Goal: Task Accomplishment & Management: Use online tool/utility

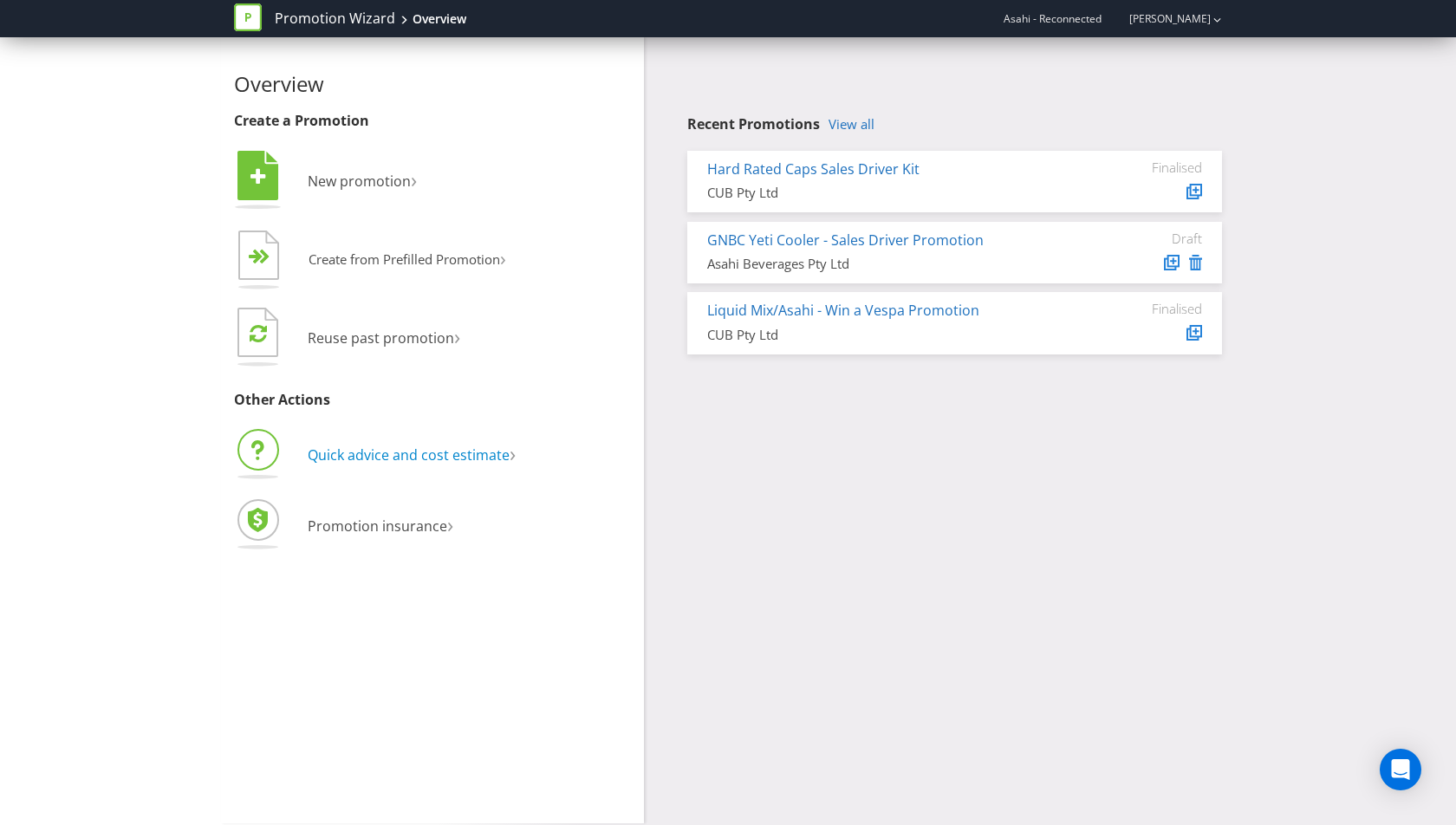
click at [434, 452] on span "Quick advice and cost estimate" at bounding box center [408, 455] width 202 height 19
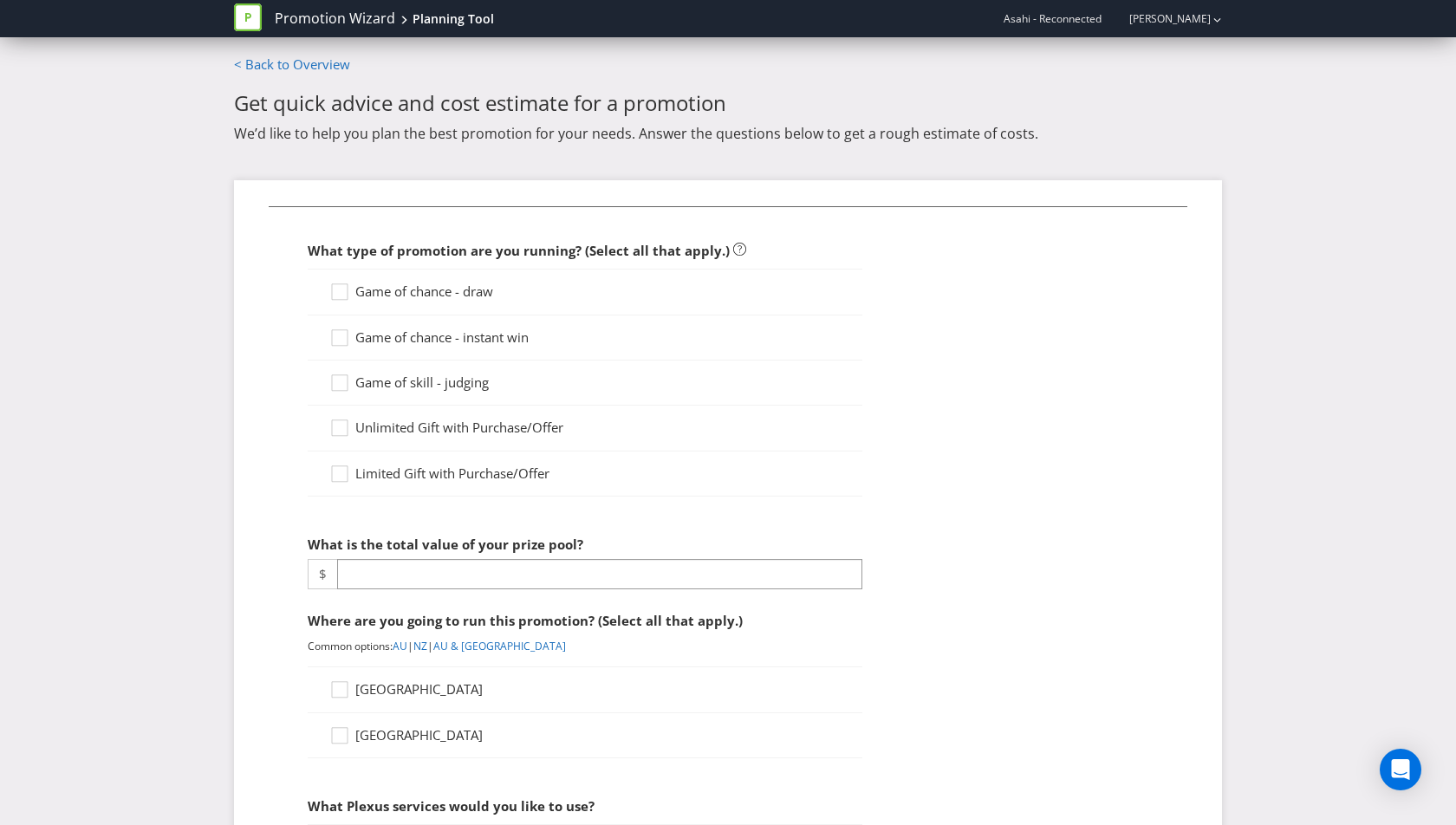
click at [465, 291] on span "Game of chance - draw" at bounding box center [424, 292] width 138 height 18
click at [0, 0] on input "Game of chance - draw" at bounding box center [0, 0] width 0 height 0
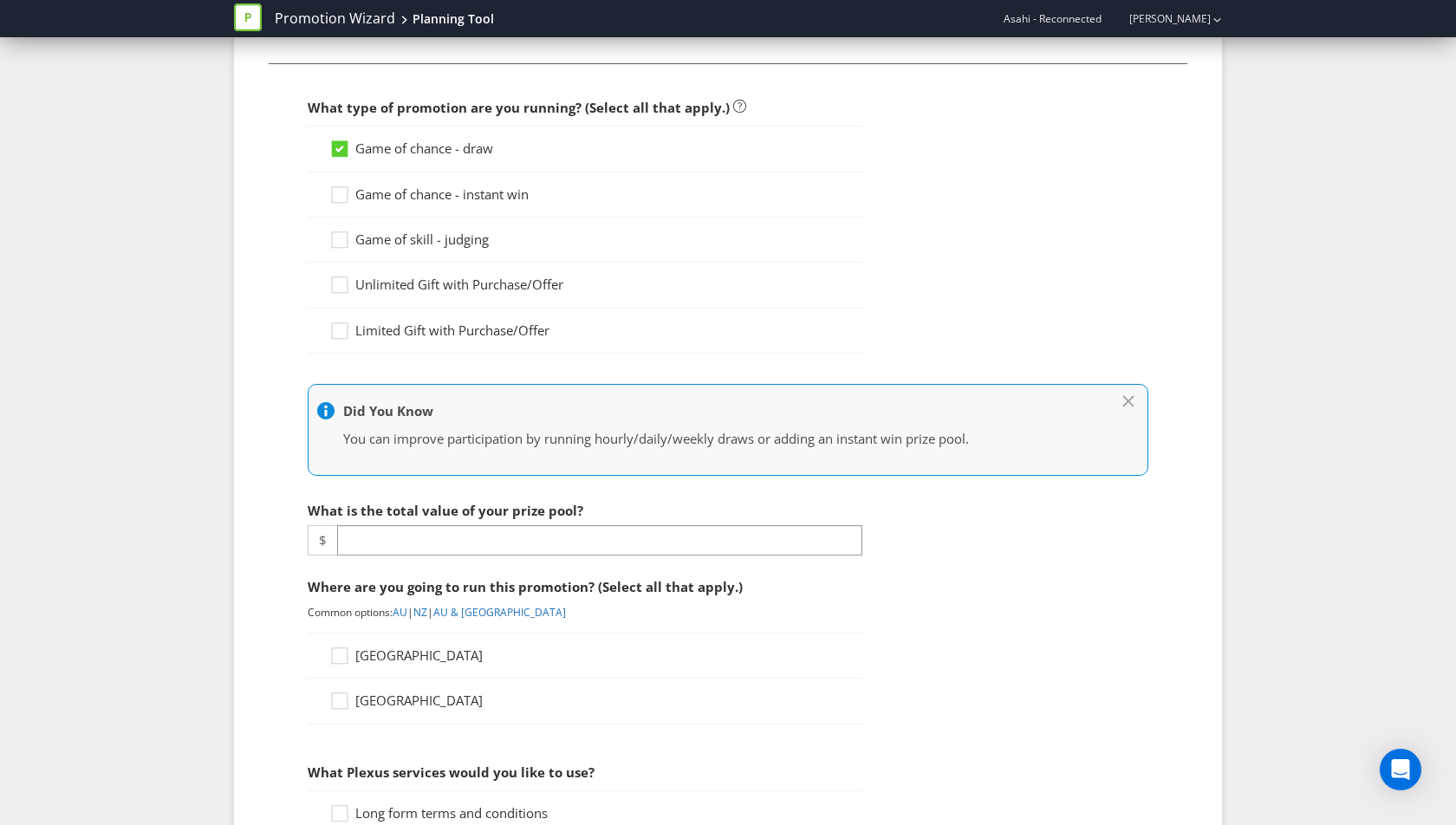
scroll to position [146, 0]
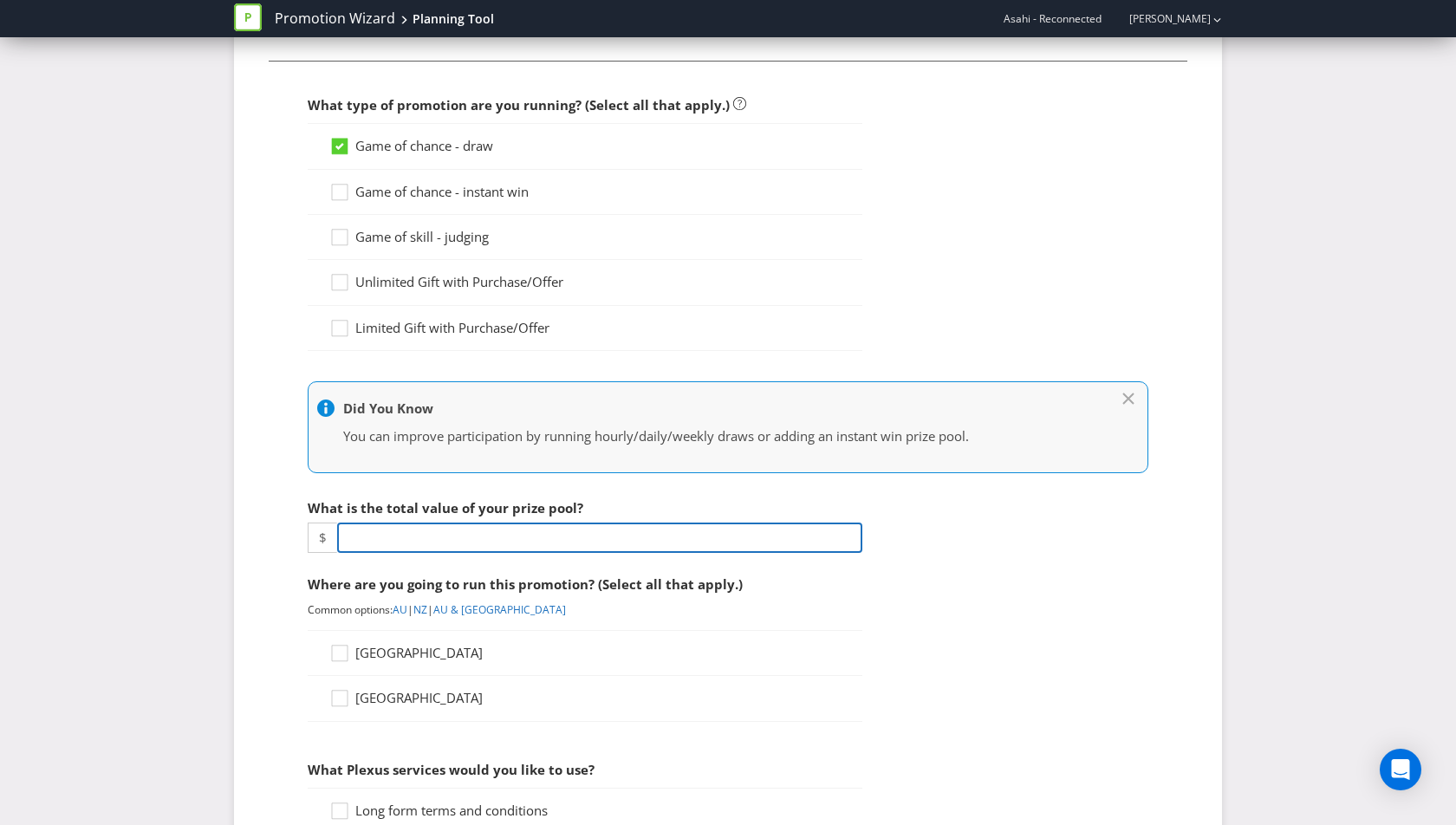
click at [418, 529] on input "number" at bounding box center [600, 537] width 525 height 30
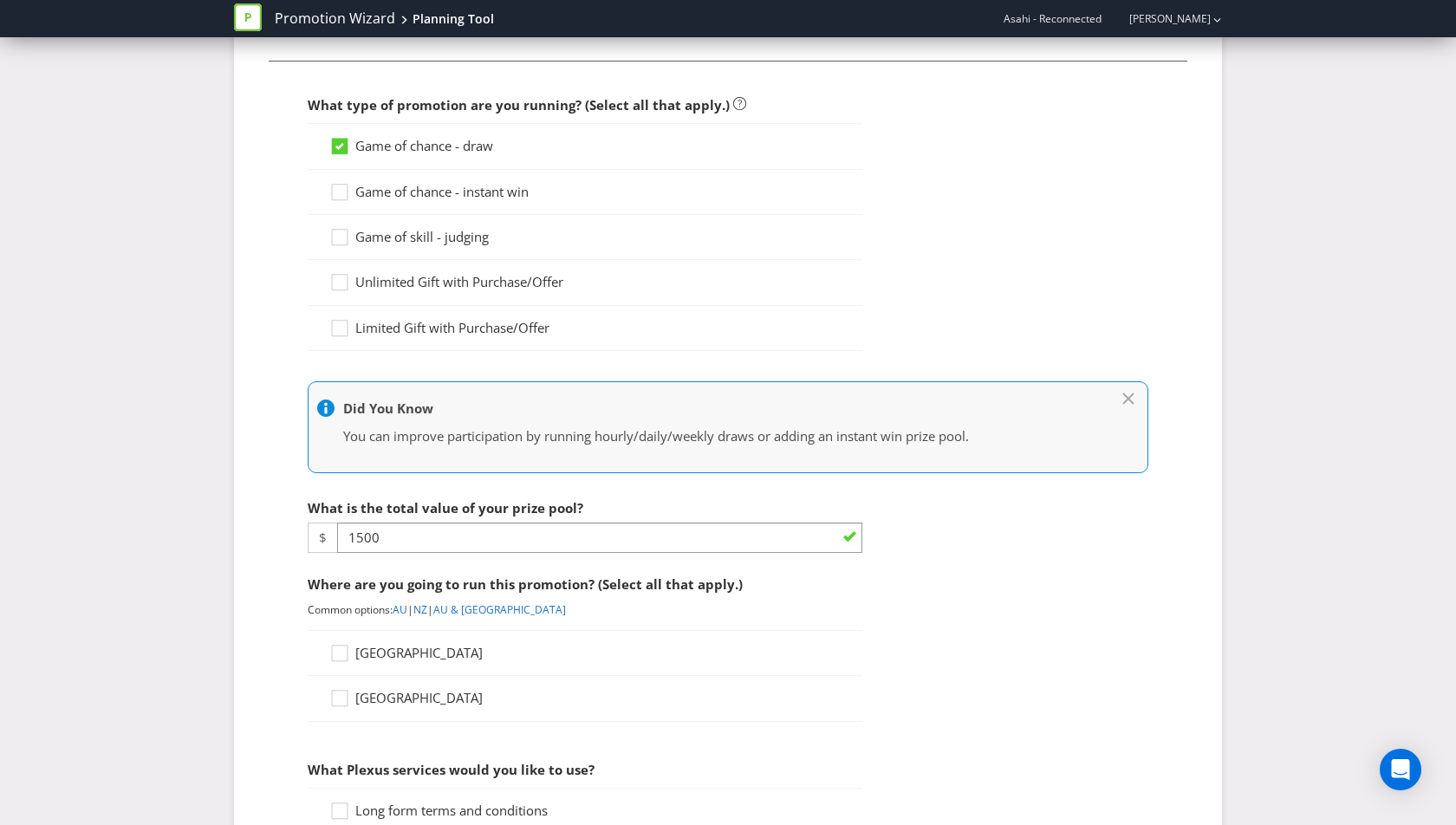
click at [390, 655] on span "[GEOGRAPHIC_DATA]" at bounding box center [418, 653] width 127 height 18
click at [0, 0] on input "[GEOGRAPHIC_DATA]" at bounding box center [0, 0] width 0 height 0
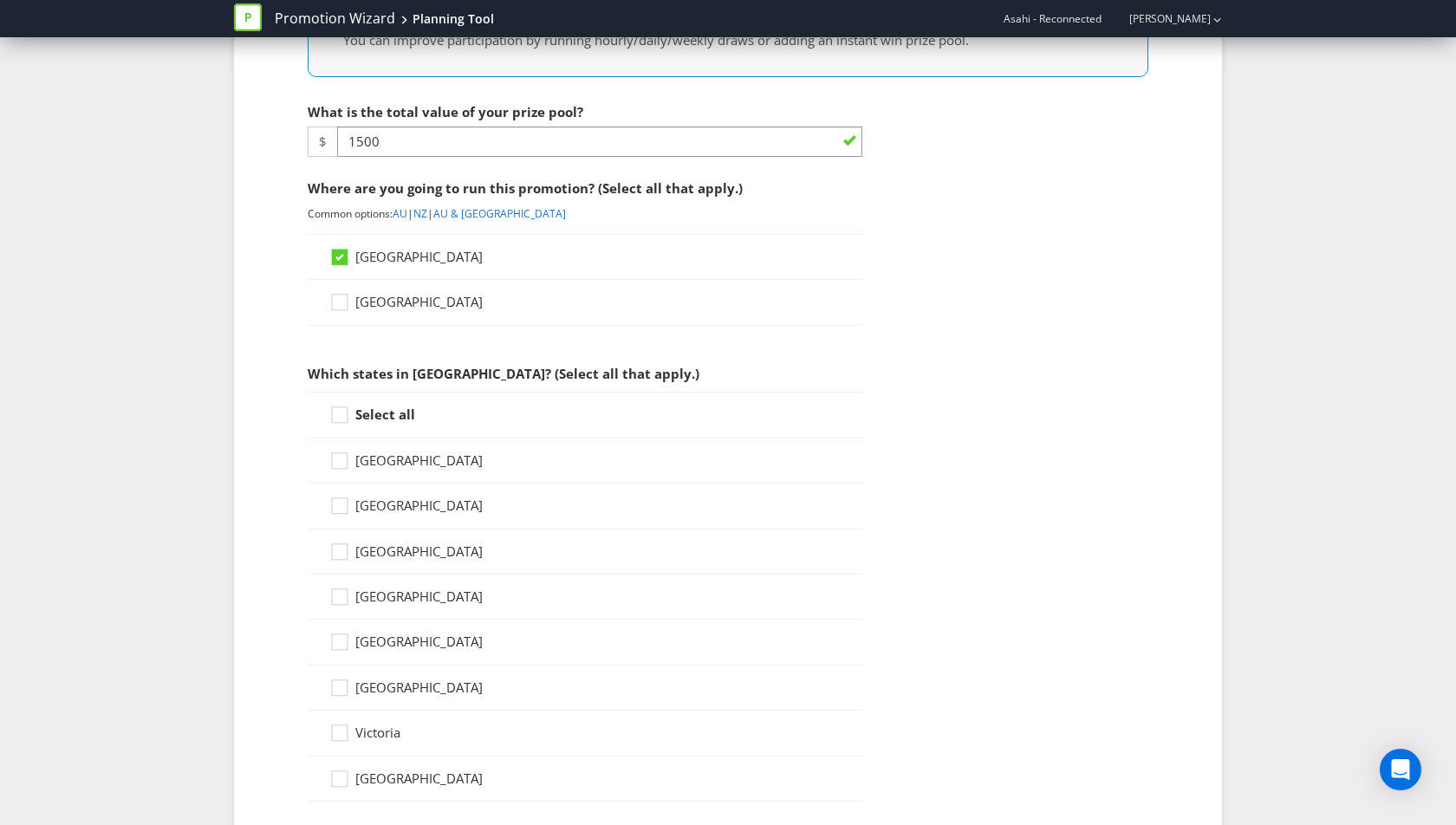
scroll to position [575, 0]
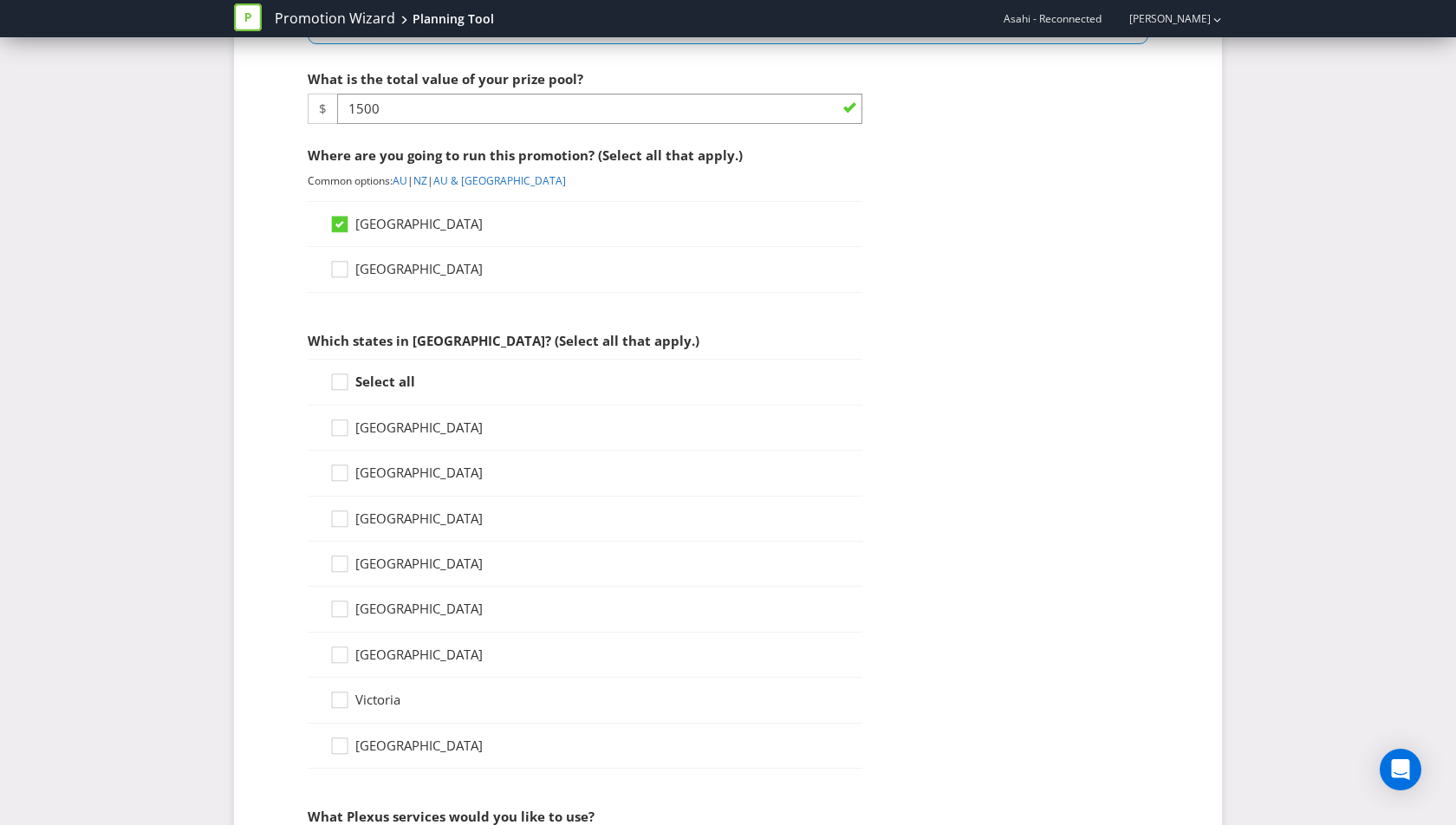
click at [392, 374] on strong "Select all" at bounding box center [384, 381] width 59 height 18
click at [0, 0] on input "Select all" at bounding box center [0, 0] width 0 height 0
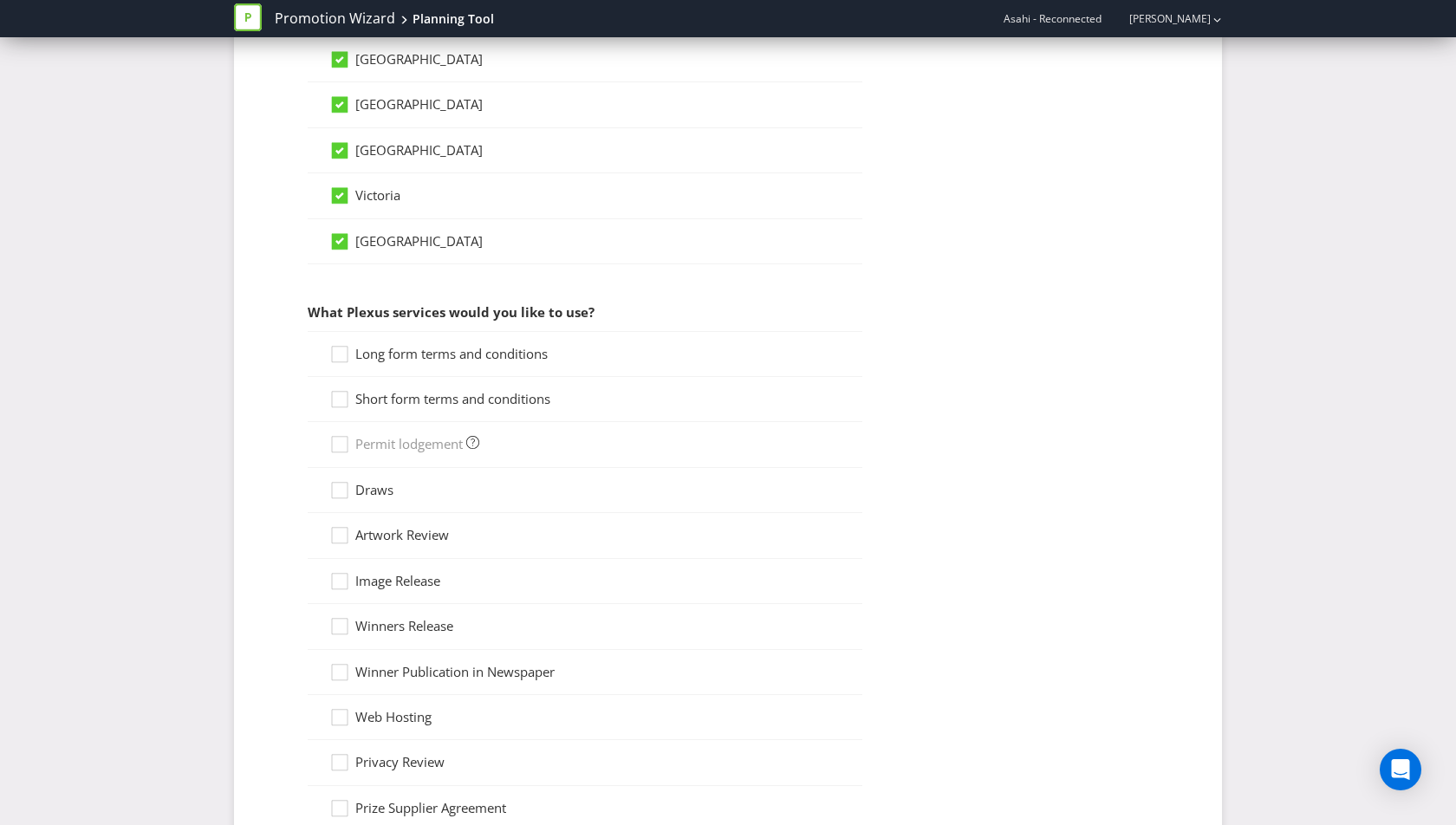
scroll to position [1082, 0]
click at [418, 343] on span "Long form terms and conditions" at bounding box center [451, 351] width 193 height 18
click at [0, 0] on input "Long form terms and conditions" at bounding box center [0, 0] width 0 height 0
click at [418, 387] on span "Short form terms and conditions" at bounding box center [452, 396] width 195 height 18
click at [0, 0] on input "Short form terms and conditions" at bounding box center [0, 0] width 0 height 0
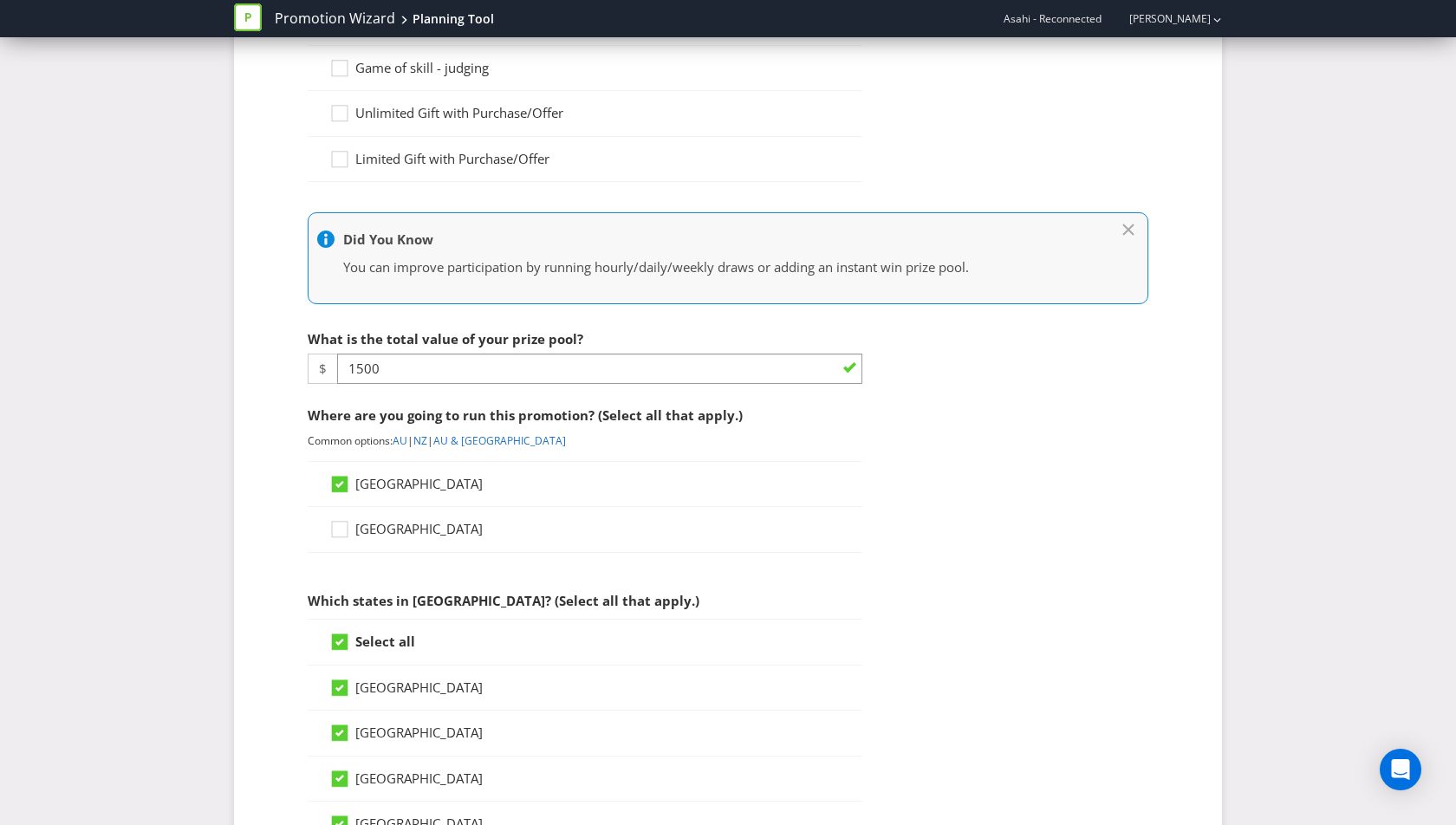
scroll to position [314, 0]
drag, startPoint x: 395, startPoint y: 370, endPoint x: 317, endPoint y: 370, distance: 78.0
click at [317, 370] on div "$ 1500" at bounding box center [585, 369] width 554 height 30
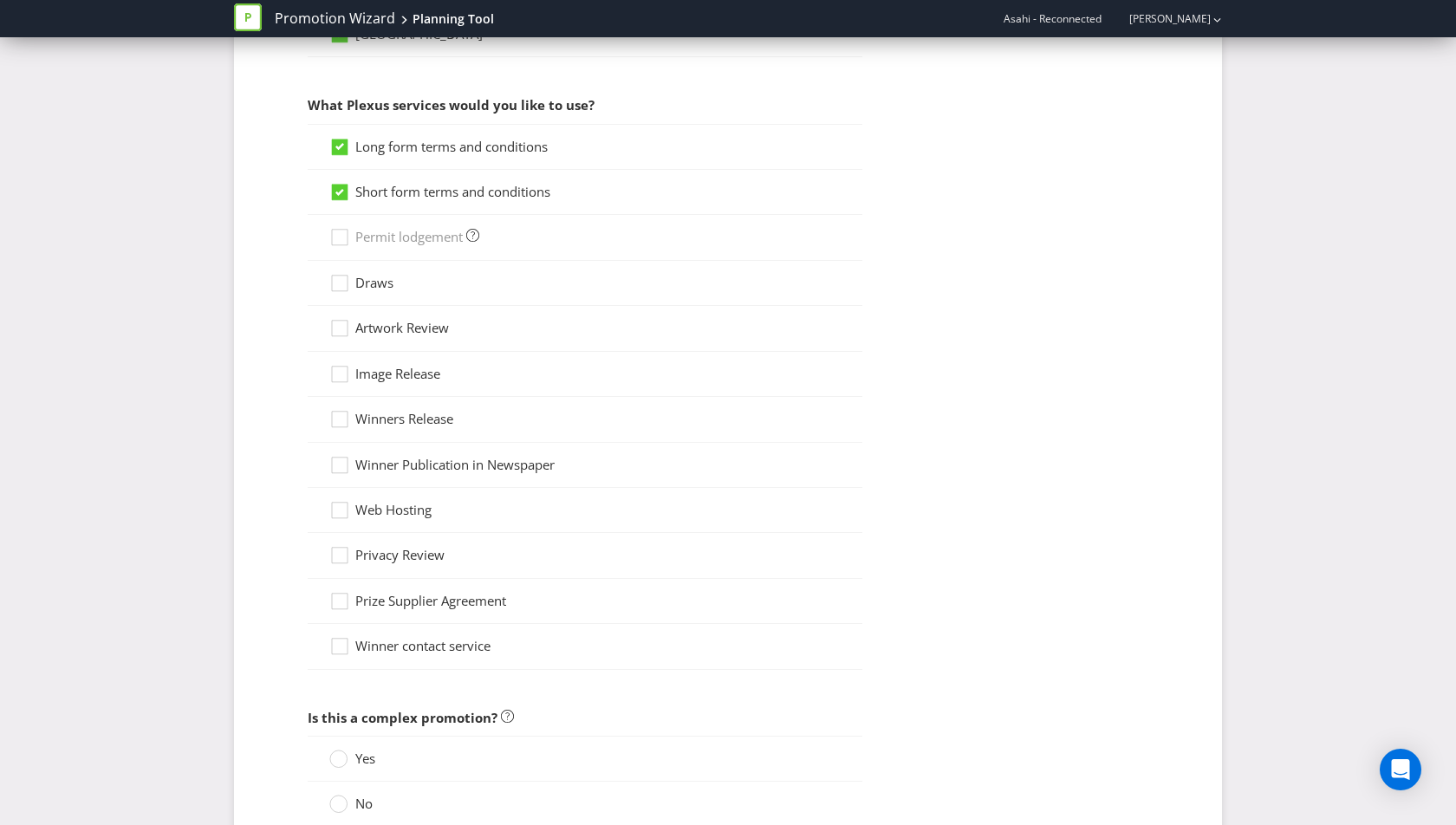
scroll to position [1309, 0]
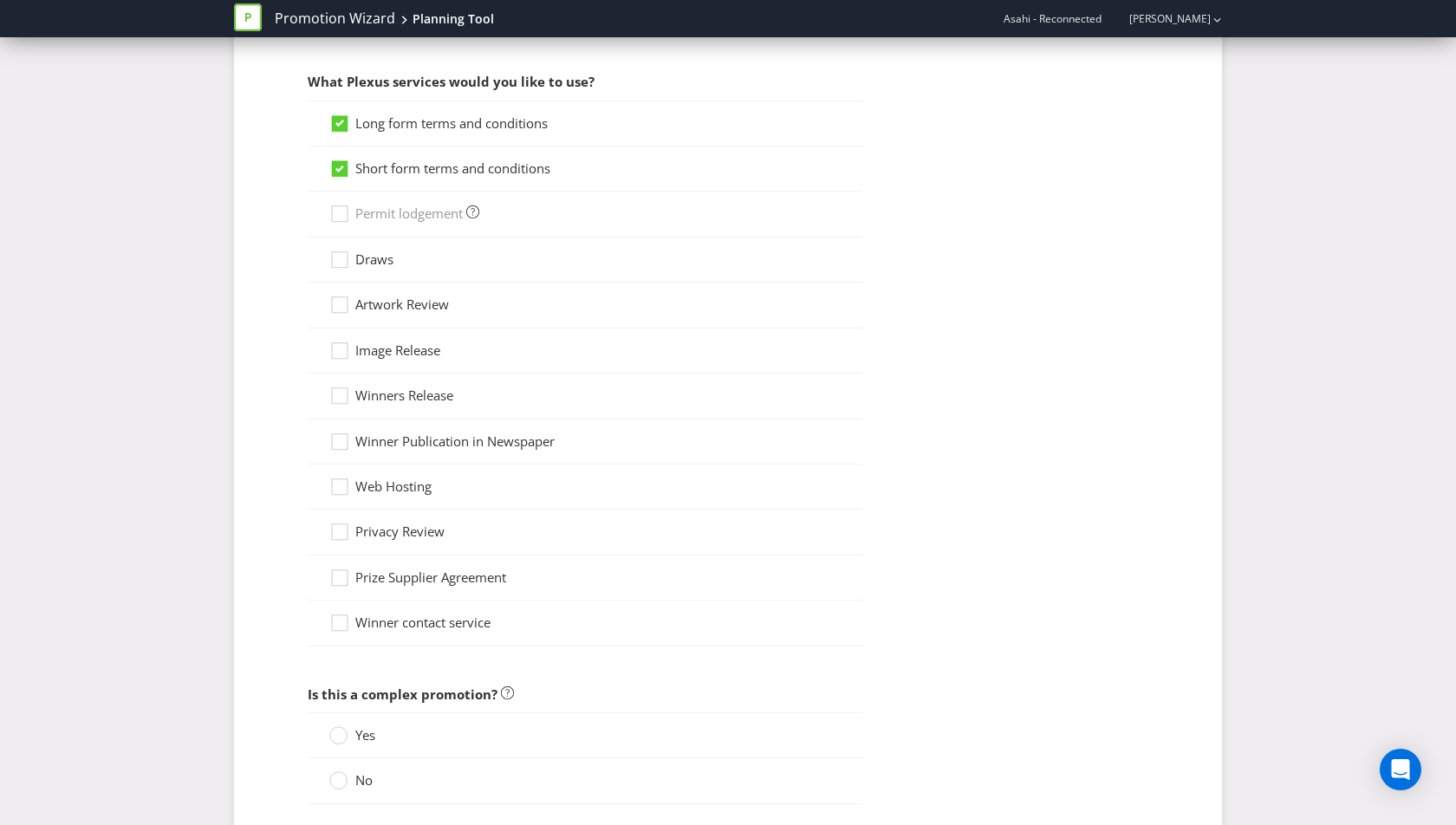
click at [783, 339] on div "Image Release" at bounding box center [585, 351] width 554 height 45
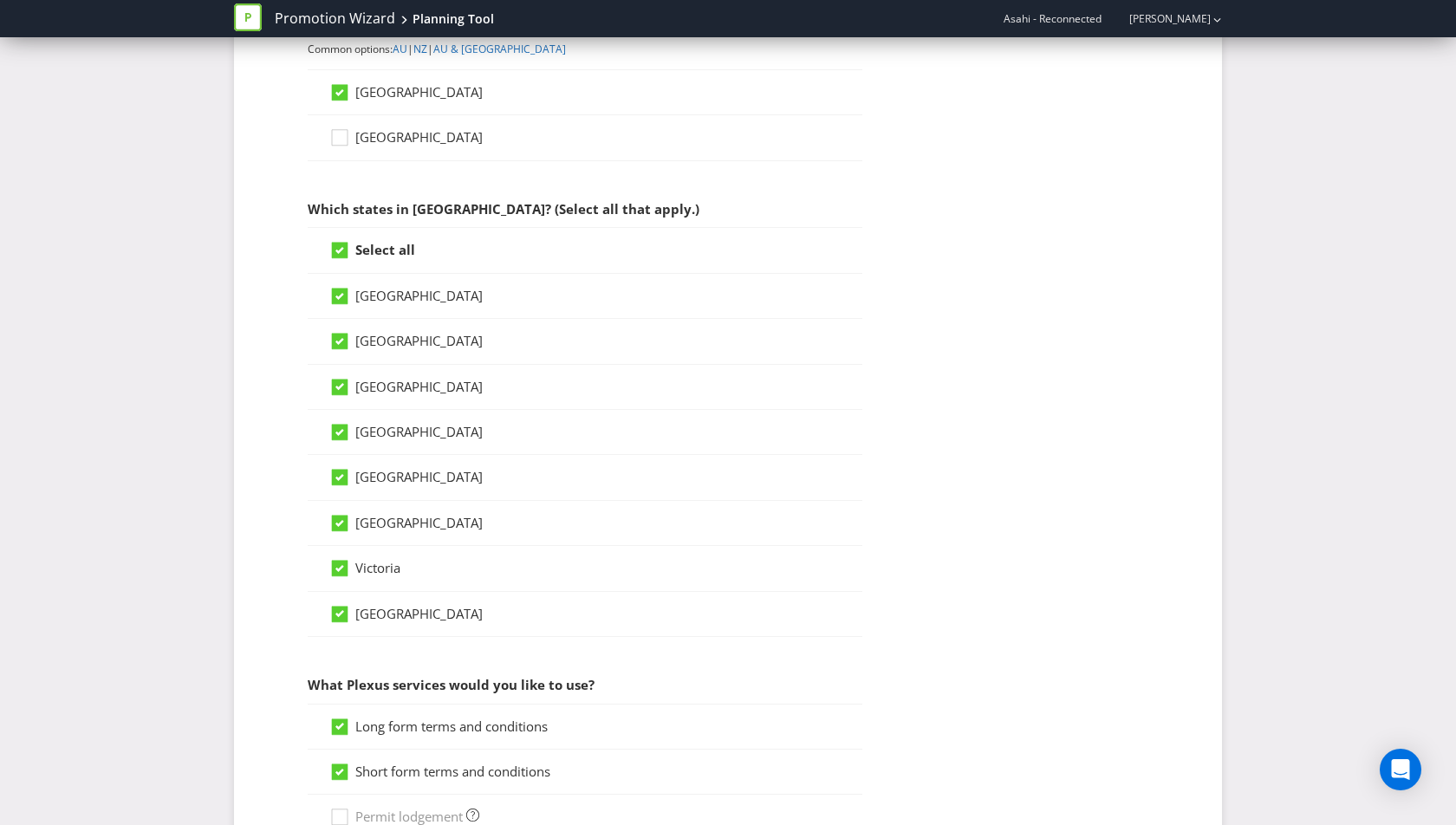
scroll to position [400, 0]
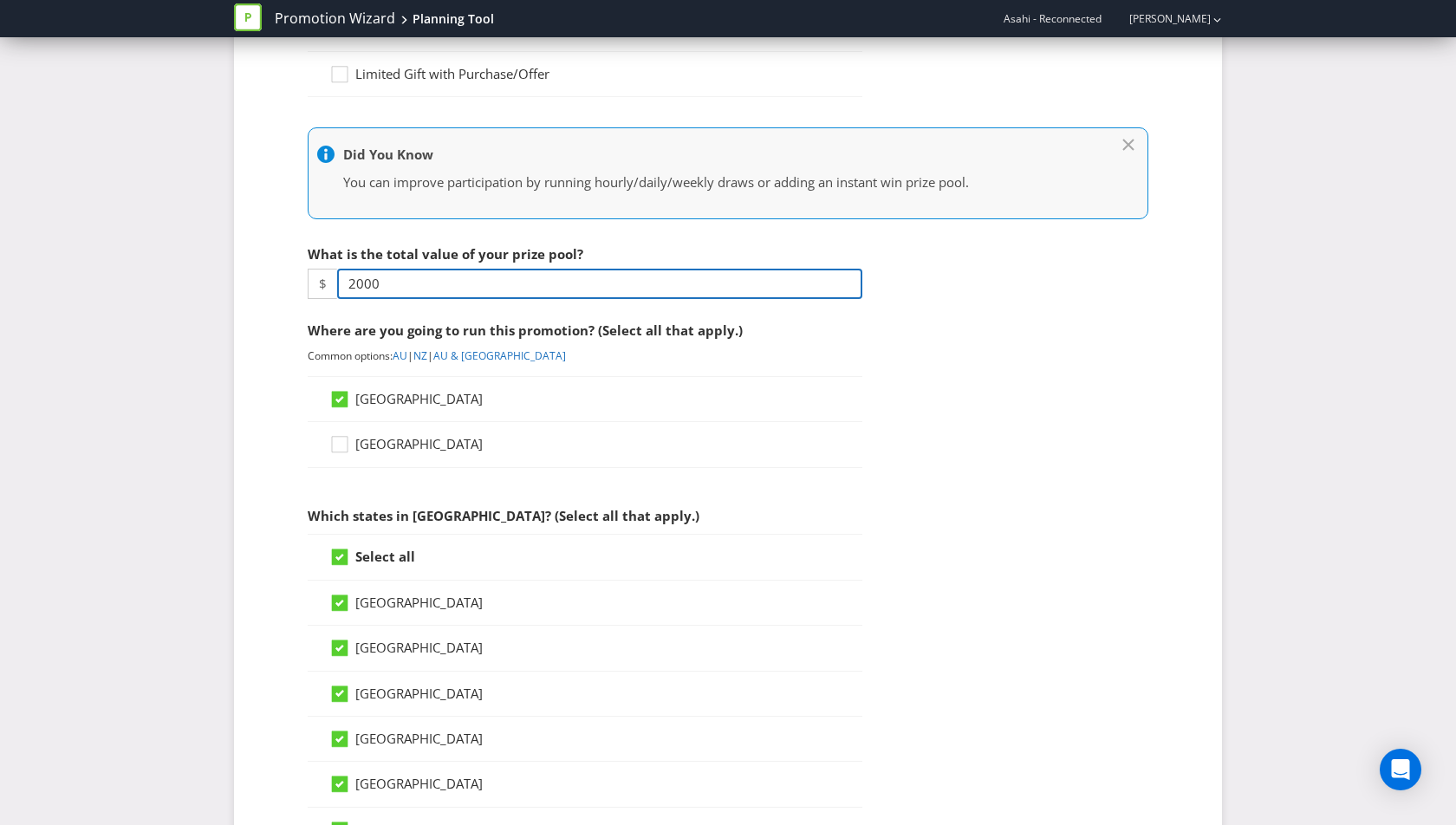
drag, startPoint x: 419, startPoint y: 279, endPoint x: 316, endPoint y: 279, distance: 103.0
click at [316, 279] on div "$ 2000" at bounding box center [585, 283] width 554 height 30
click at [1002, 409] on fieldset "What type of promotion are you running? (Select all that apply.) Game of chance…" at bounding box center [728, 775] width 919 height 1939
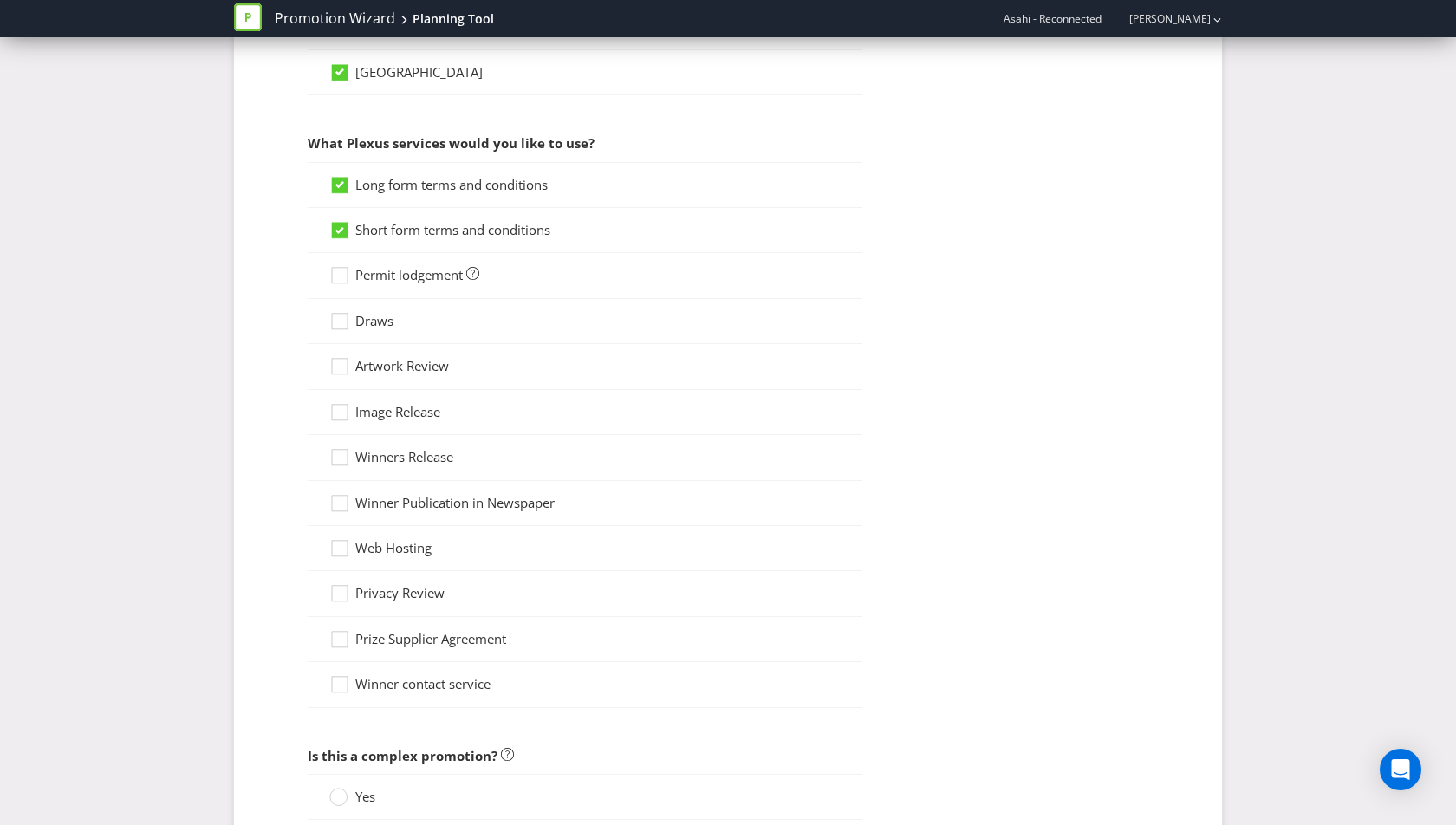
scroll to position [1419, 0]
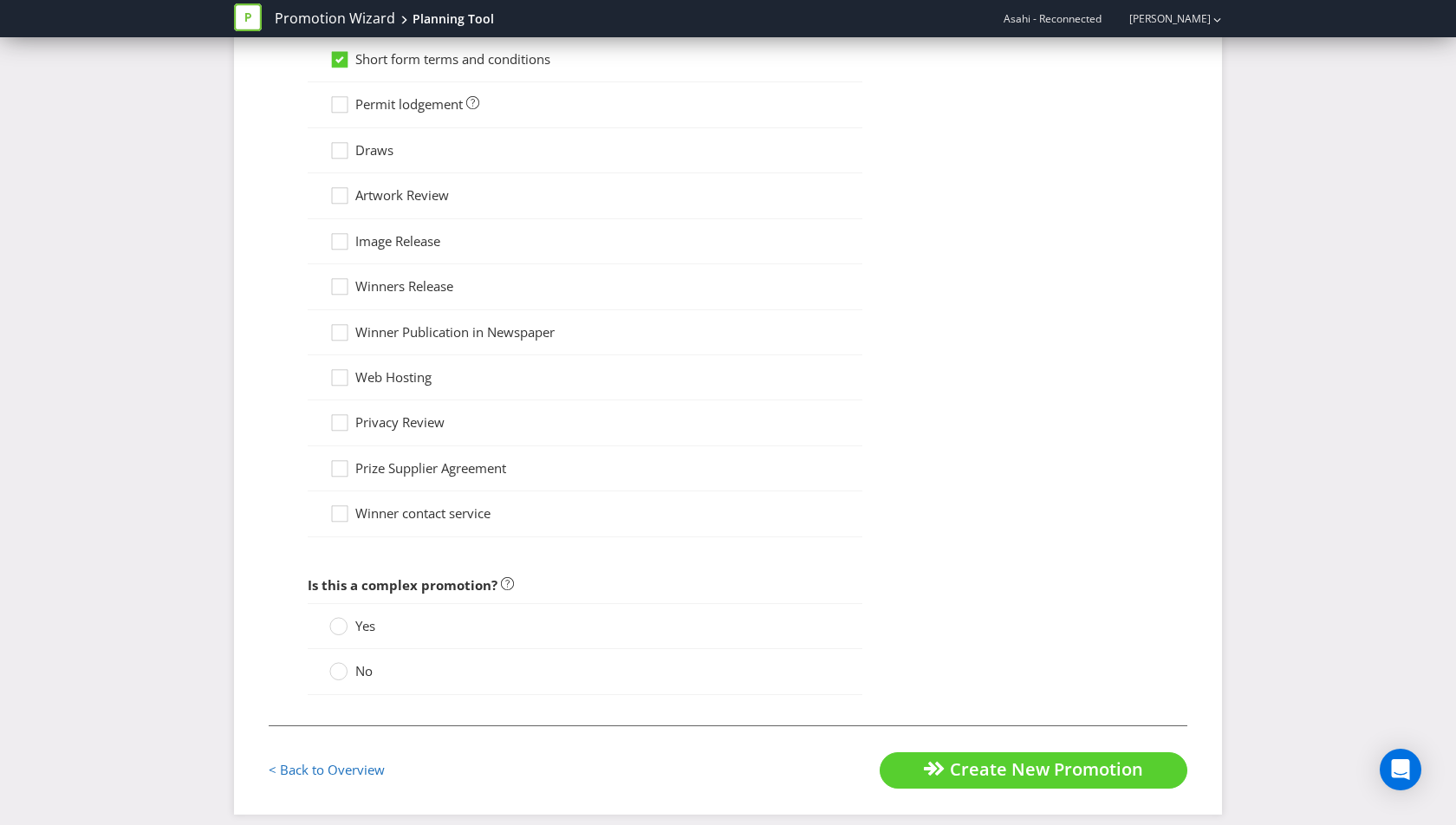
click at [360, 663] on span "No" at bounding box center [364, 671] width 18 height 18
click at [0, 0] on input "No" at bounding box center [0, 0] width 0 height 0
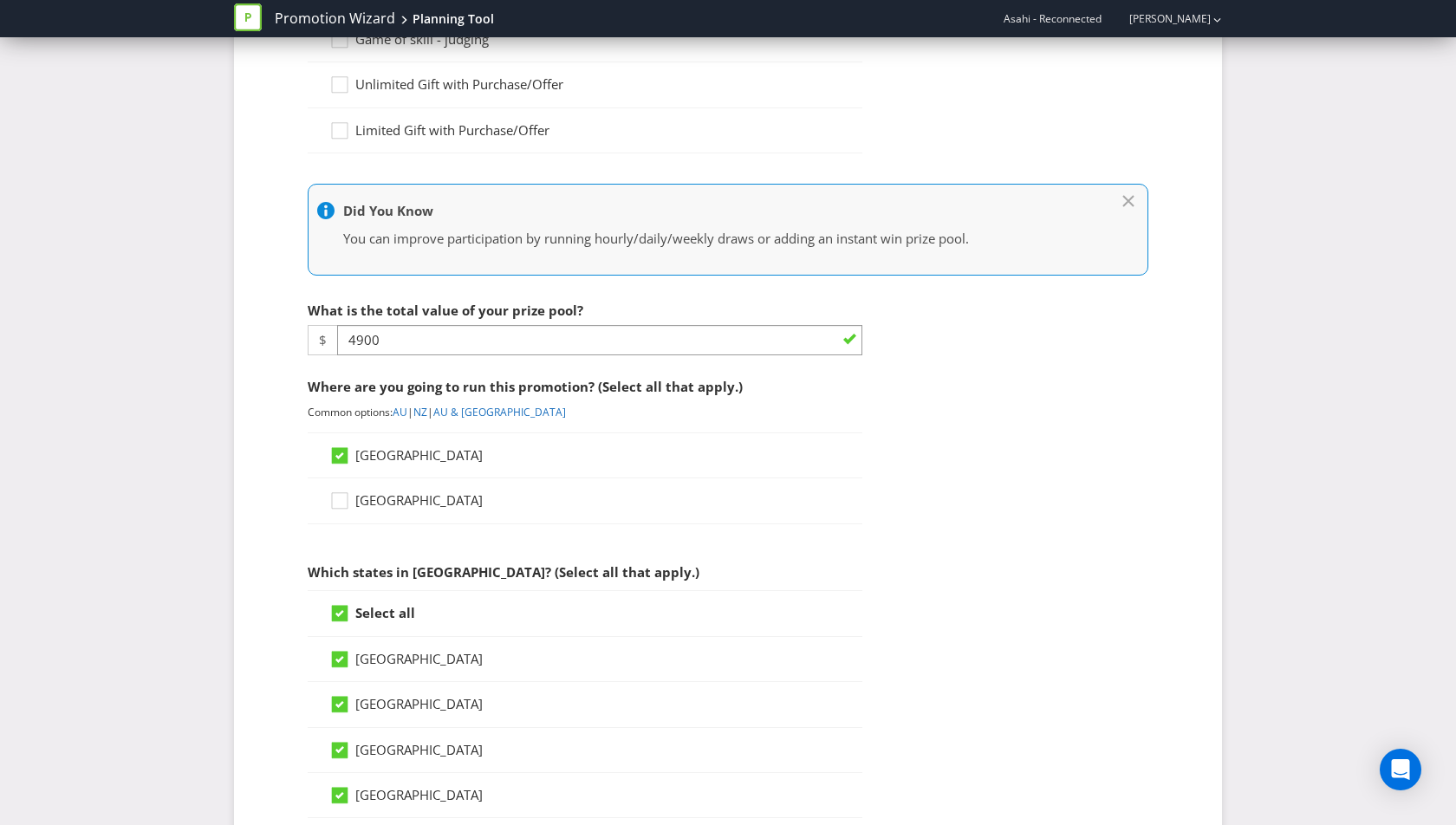
scroll to position [347, 0]
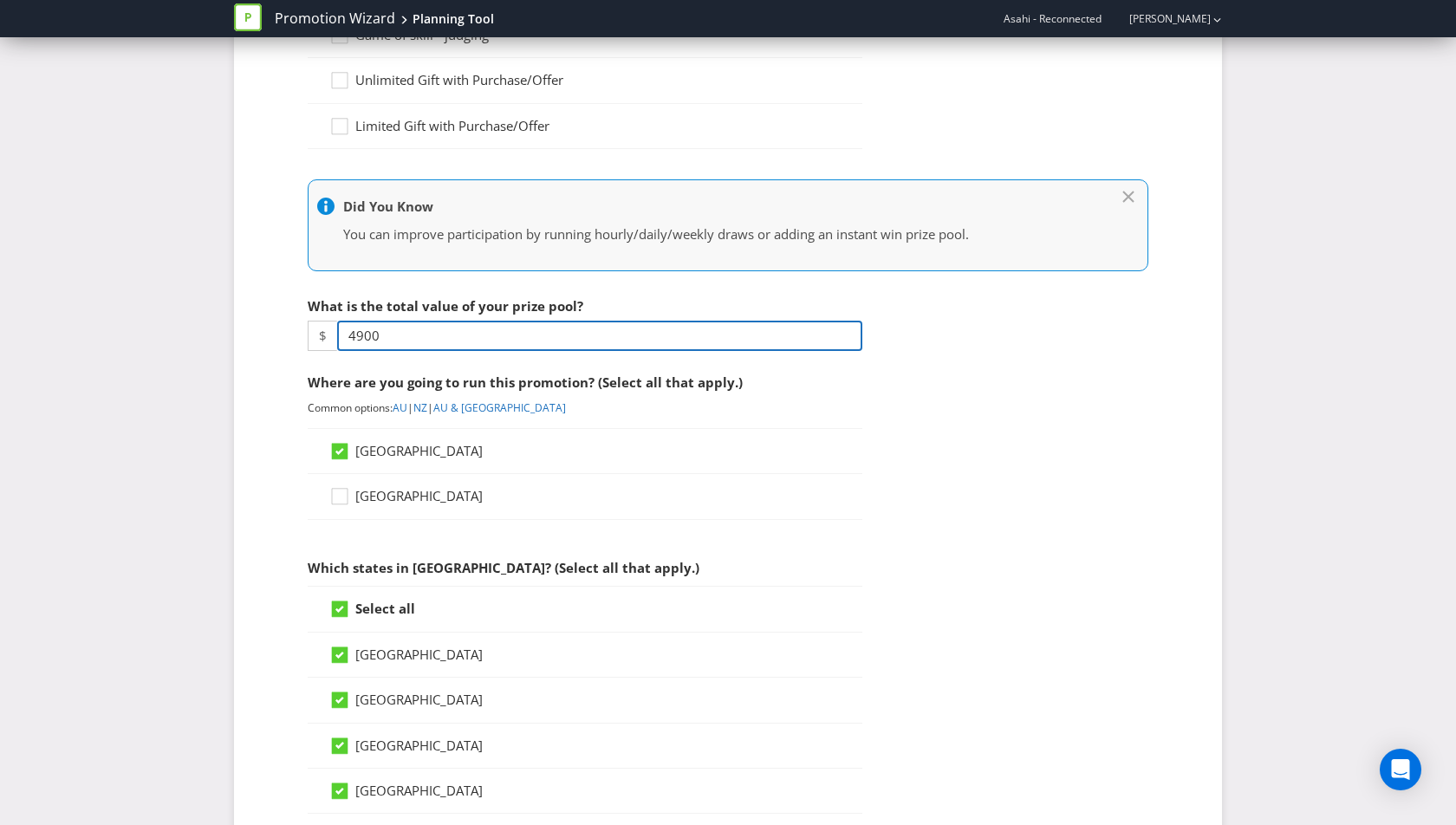
drag, startPoint x: 389, startPoint y: 334, endPoint x: 333, endPoint y: 334, distance: 56.0
click at [333, 334] on div "$ 4900" at bounding box center [585, 336] width 554 height 30
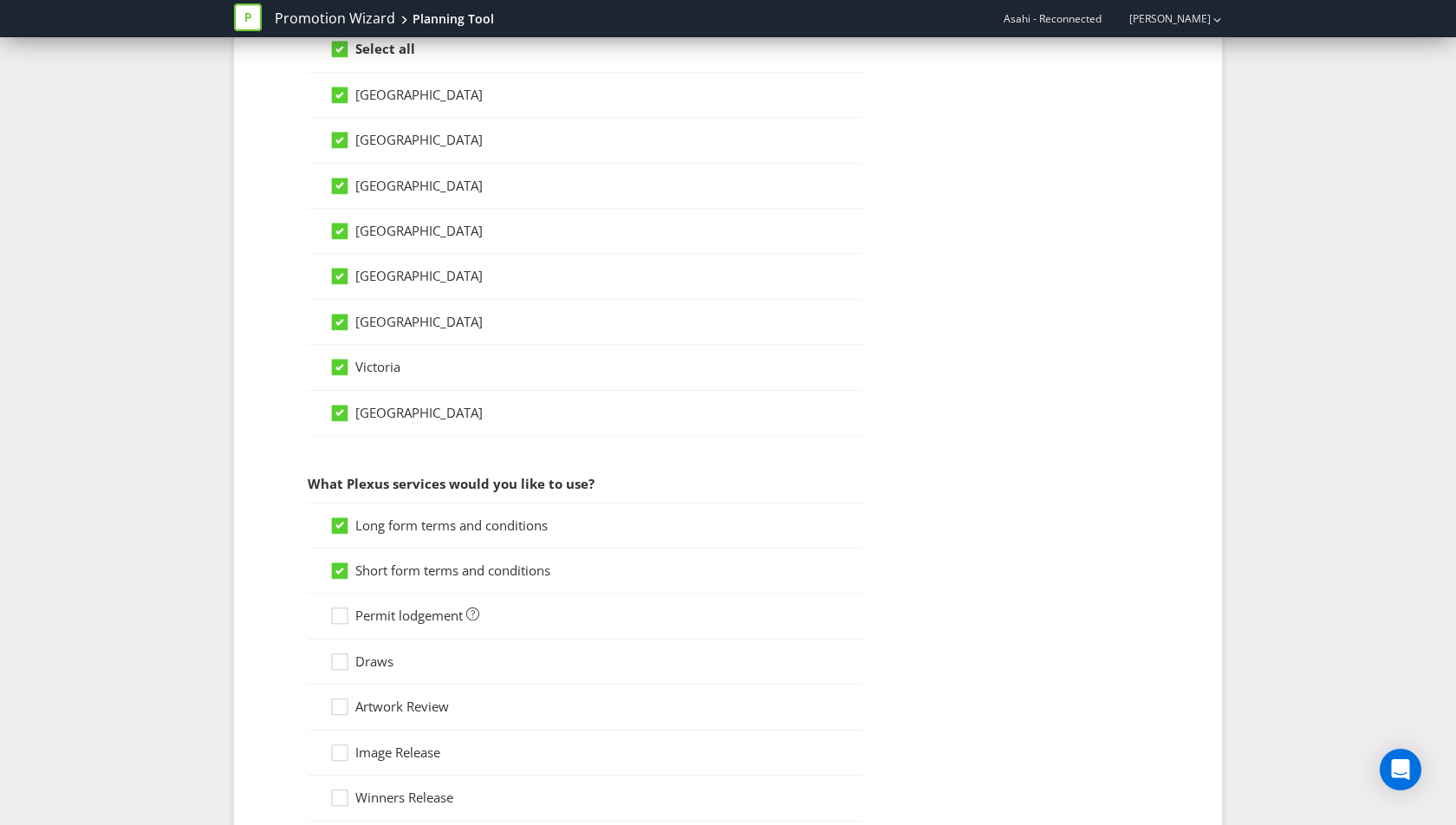
click at [811, 373] on div "Victoria" at bounding box center [585, 368] width 554 height 45
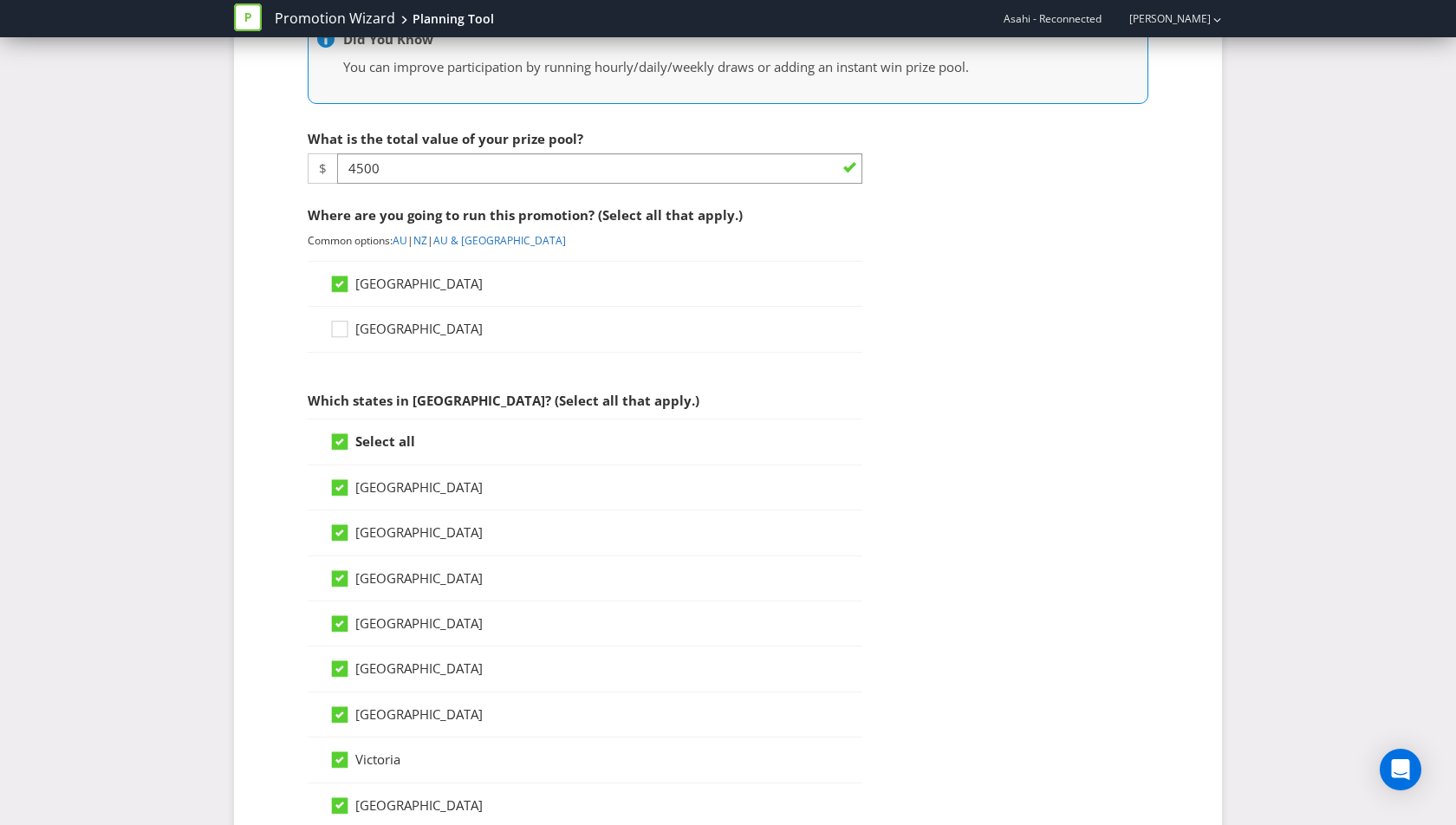
scroll to position [299, 0]
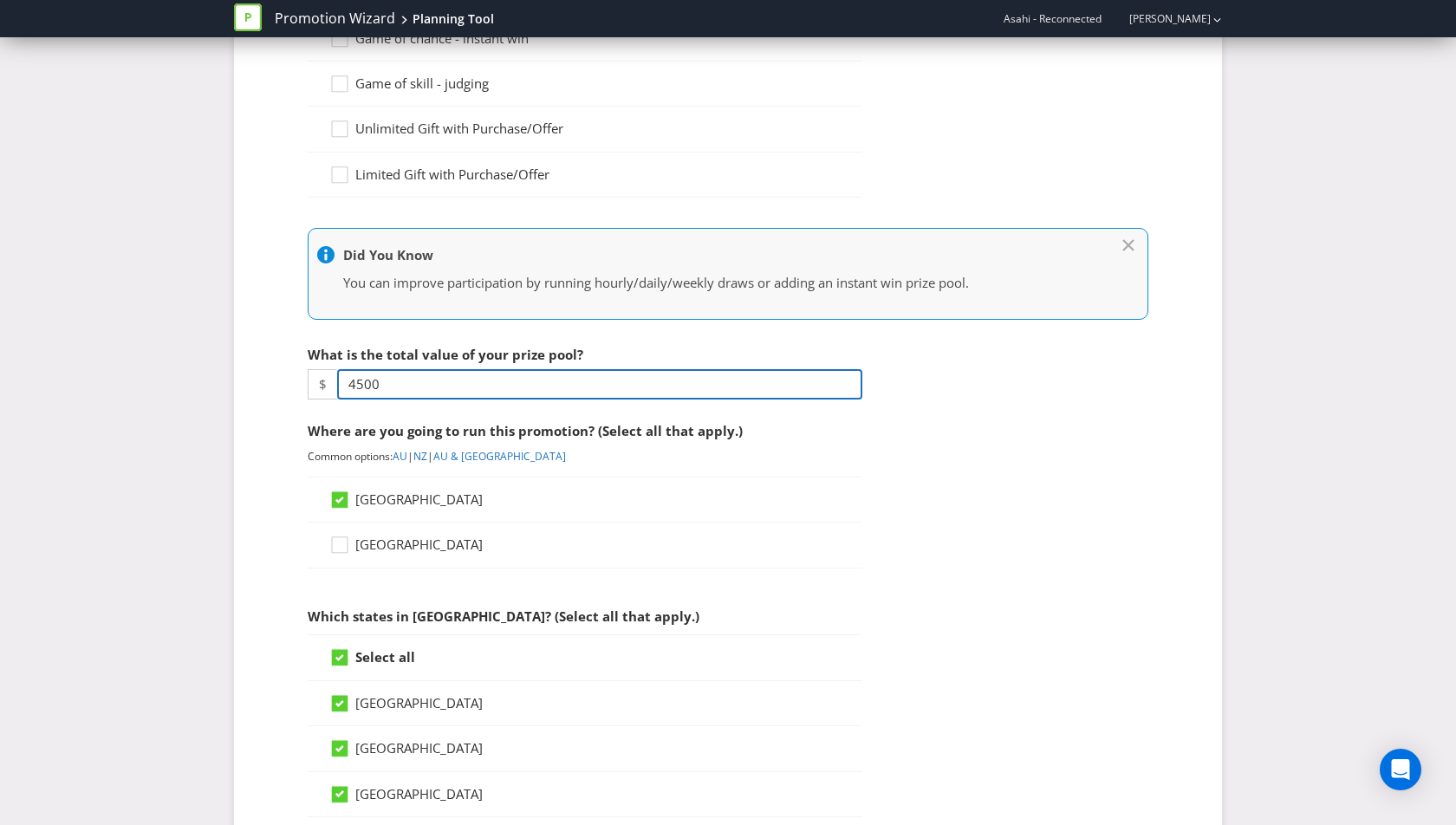
drag, startPoint x: 413, startPoint y: 377, endPoint x: 315, endPoint y: 377, distance: 98.0
click at [315, 377] on div "$ 4500" at bounding box center [585, 384] width 554 height 30
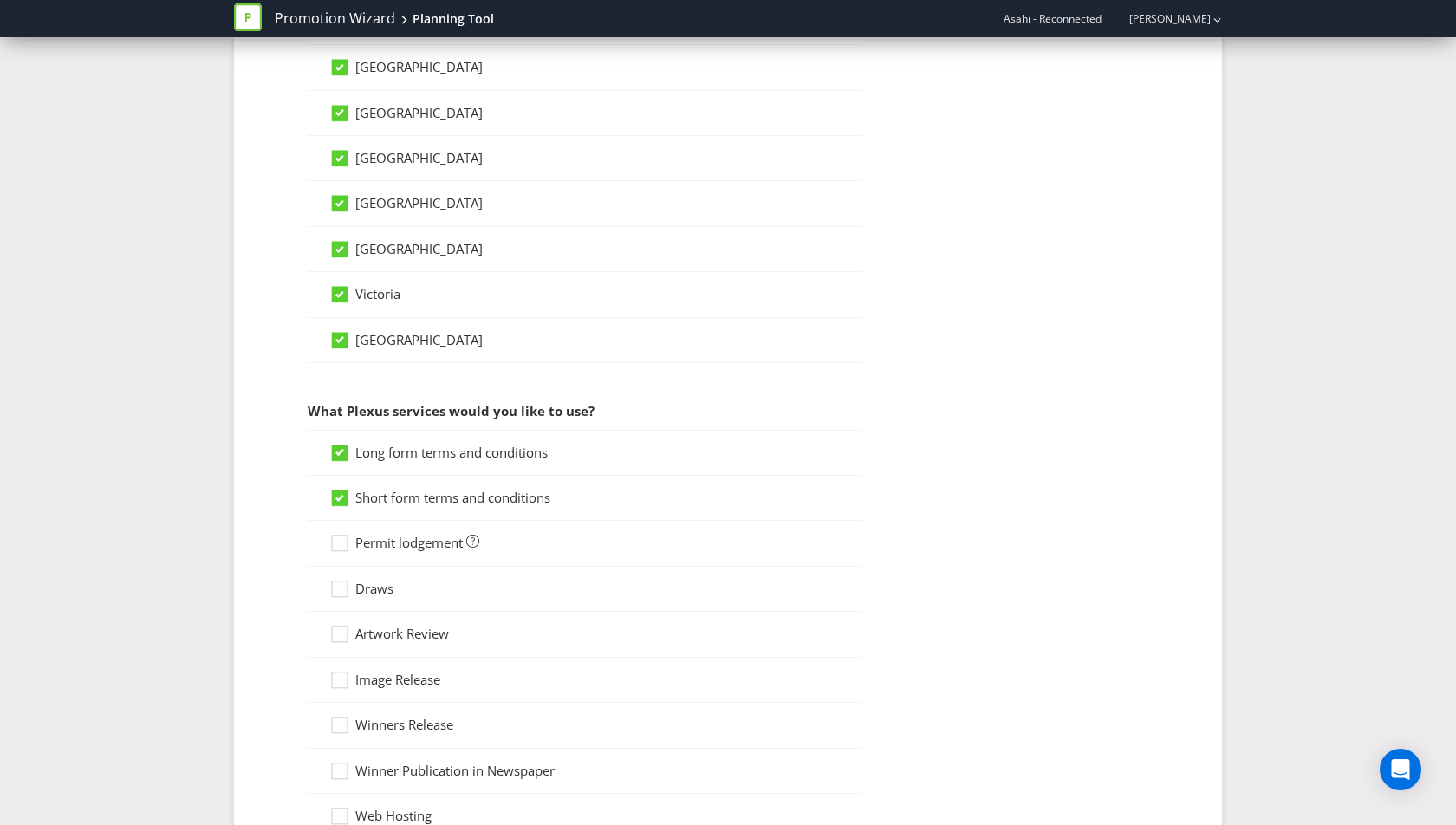
scroll to position [978, 0]
click at [408, 537] on span "Permit lodgement" at bounding box center [408, 546] width 107 height 18
click at [0, 0] on input "Permit lodgement" at bounding box center [0, 0] width 0 height 0
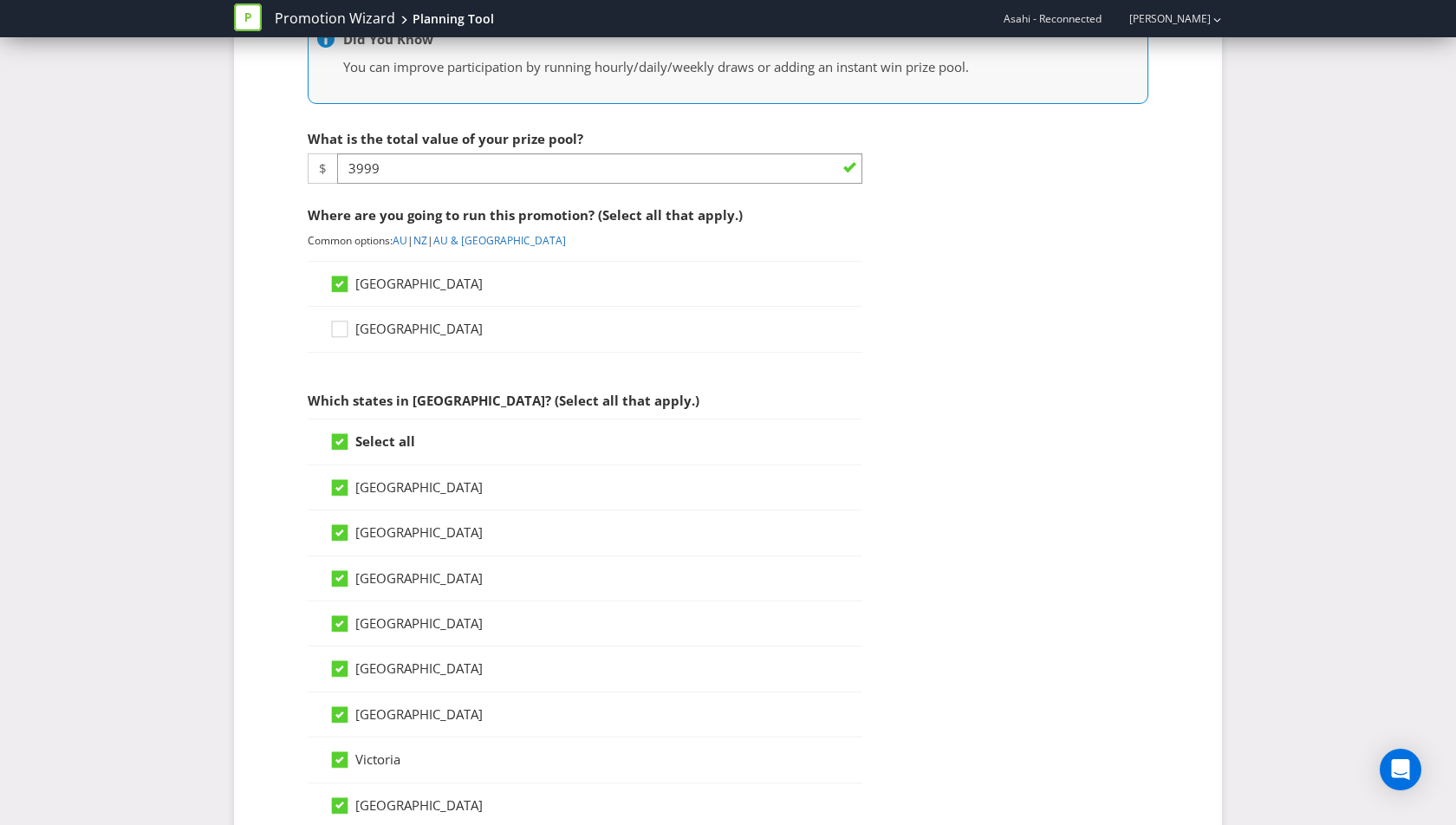
scroll to position [458, 0]
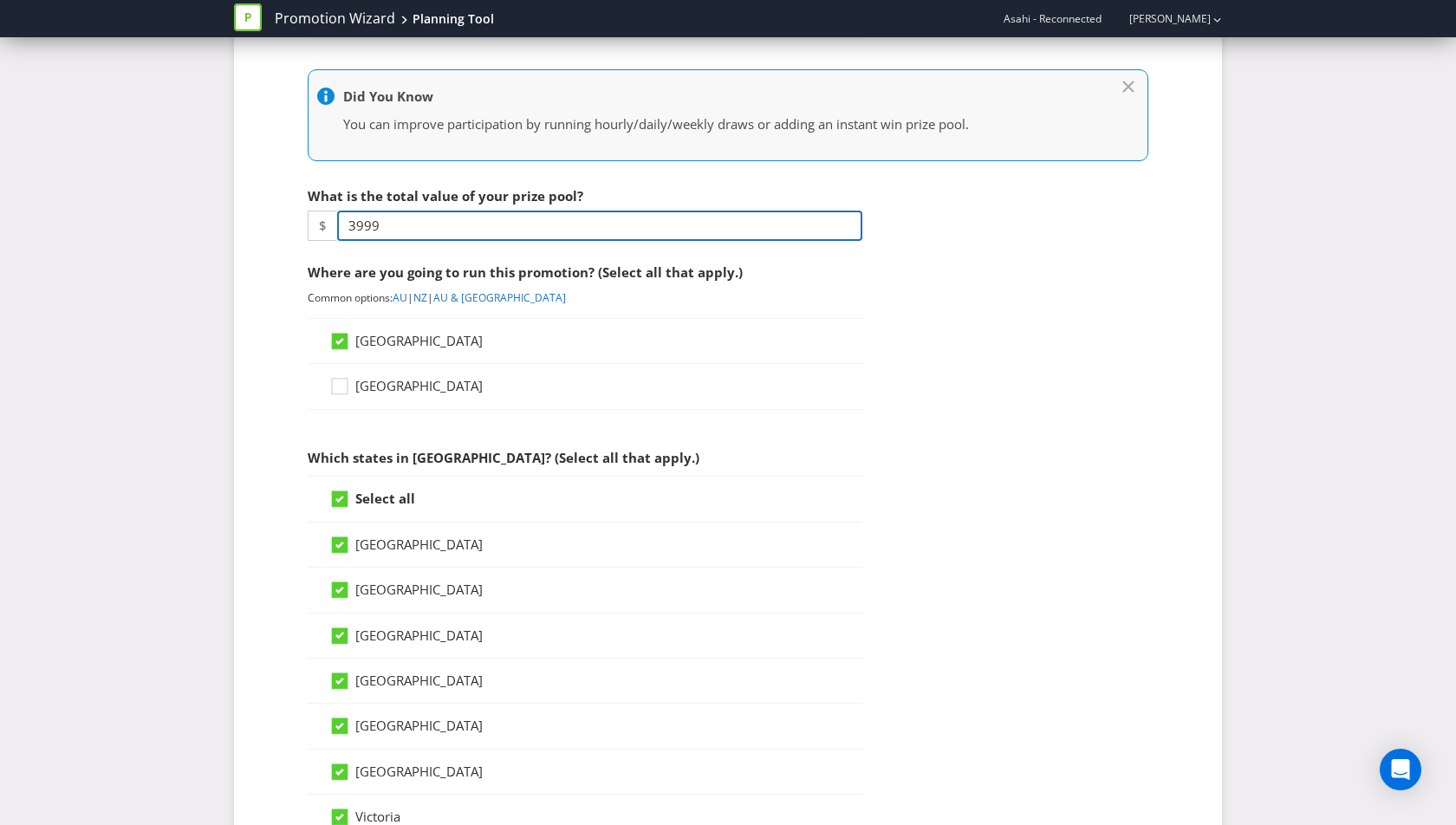
drag, startPoint x: 385, startPoint y: 217, endPoint x: 319, endPoint y: 215, distance: 66.0
click at [319, 215] on div "$ 3999" at bounding box center [585, 226] width 554 height 30
click at [927, 347] on fieldset "What type of promotion are you running? (Select all that apply.) Game of chance…" at bounding box center [728, 718] width 919 height 1939
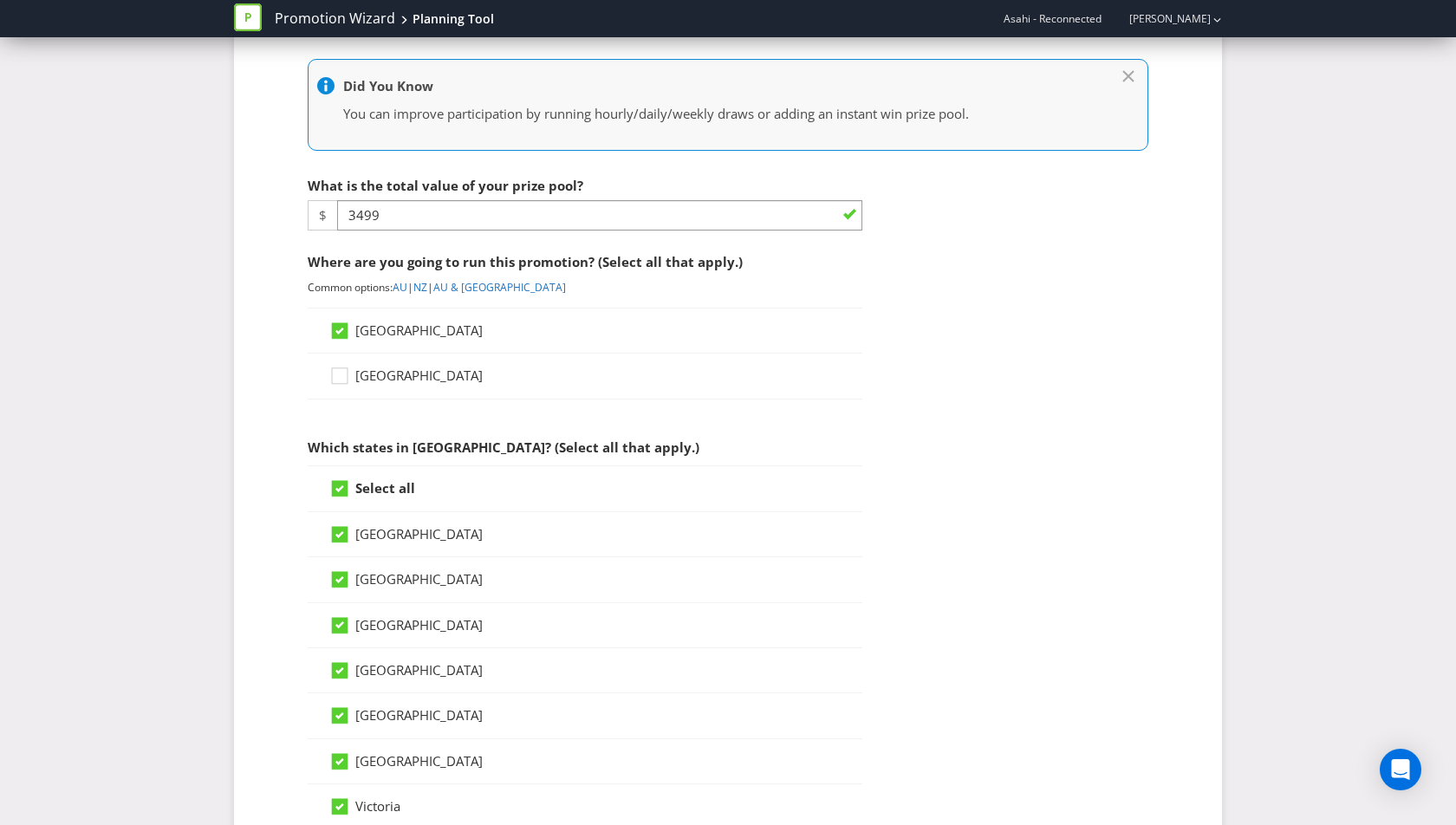
scroll to position [462, 0]
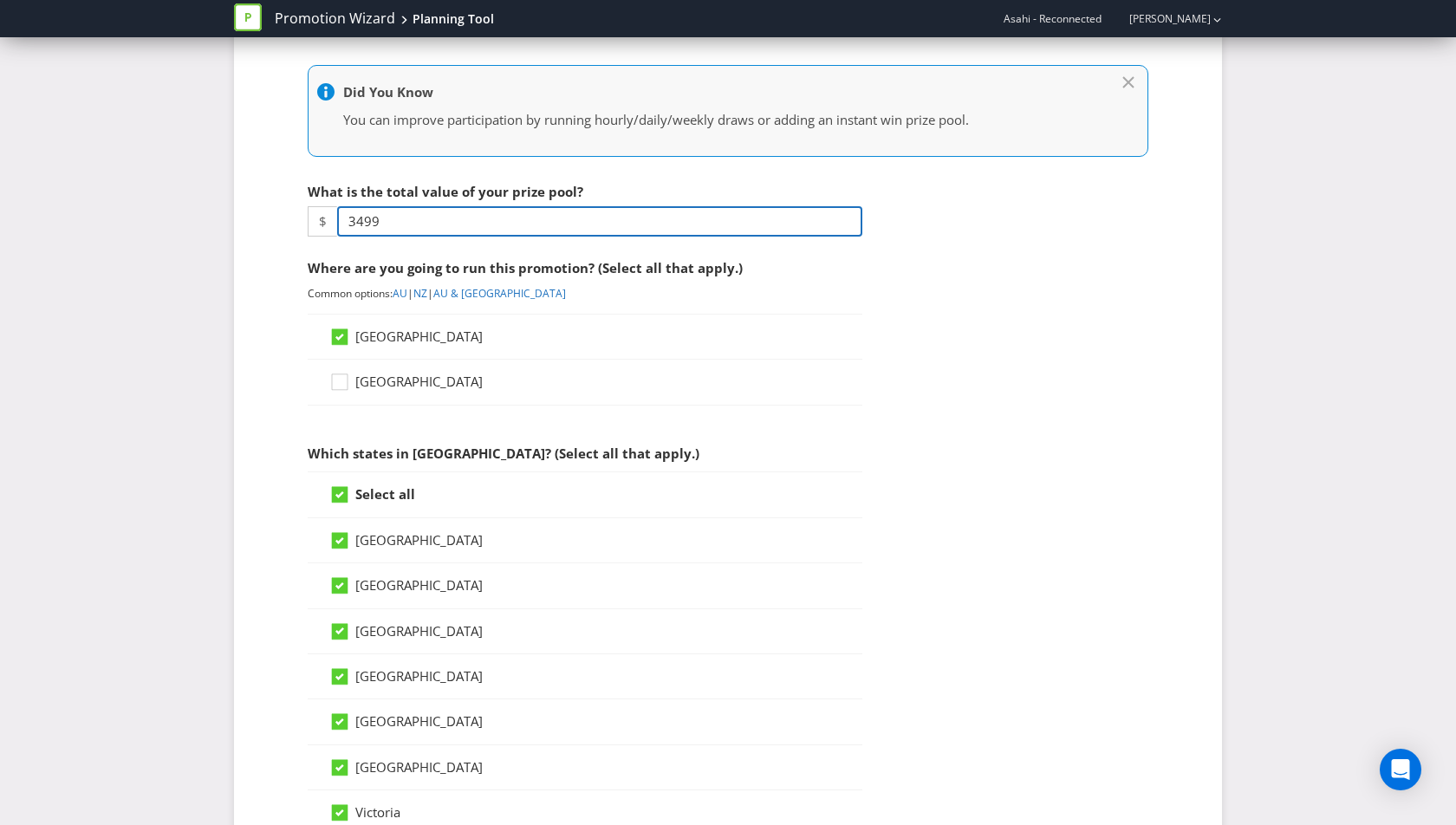
drag, startPoint x: 422, startPoint y: 219, endPoint x: 333, endPoint y: 219, distance: 89.0
click at [333, 219] on div "$ 3499" at bounding box center [585, 221] width 554 height 30
type input "2999"
click at [798, 314] on div "[GEOGRAPHIC_DATA]" at bounding box center [585, 337] width 554 height 46
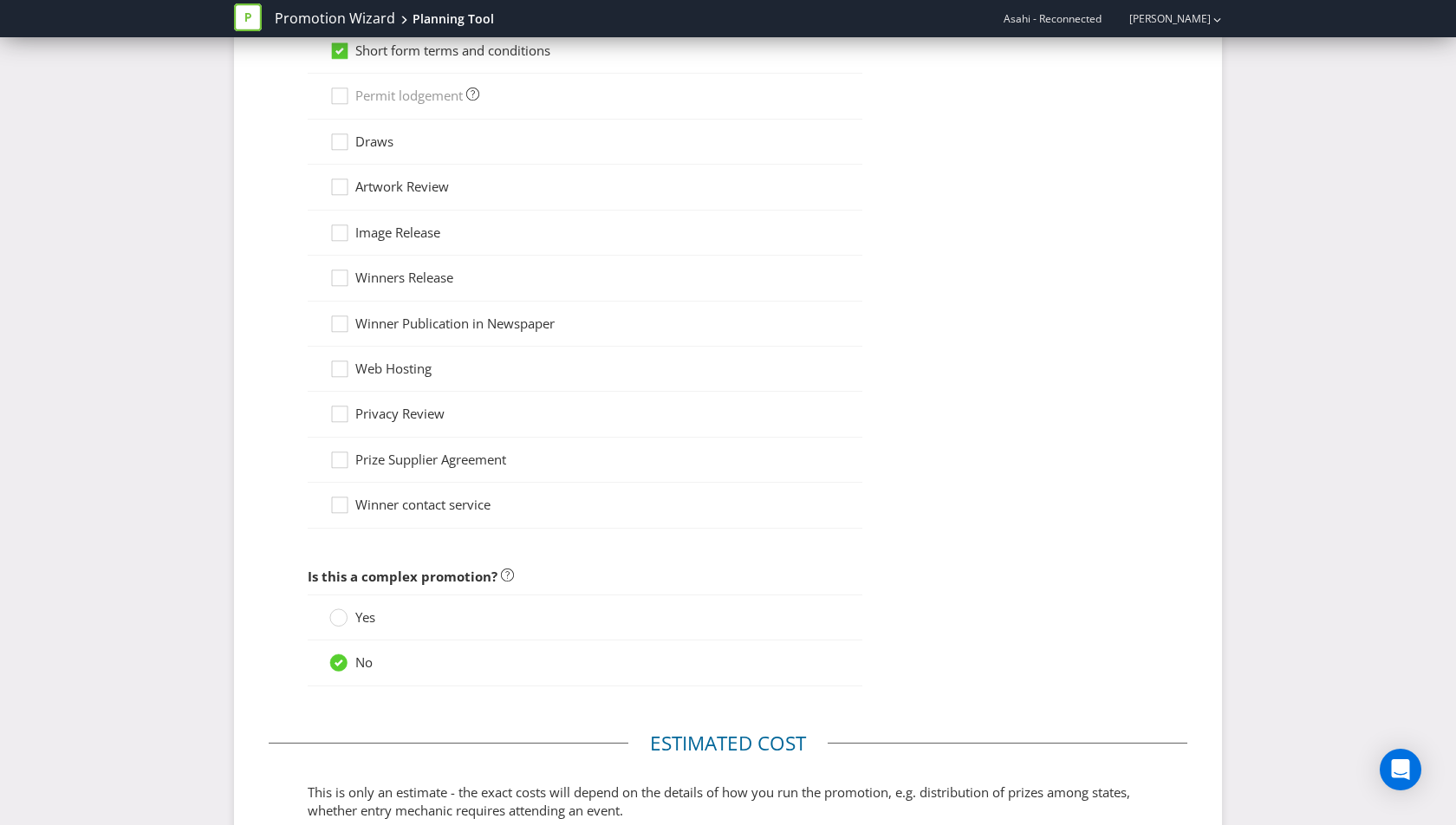
scroll to position [1423, 0]
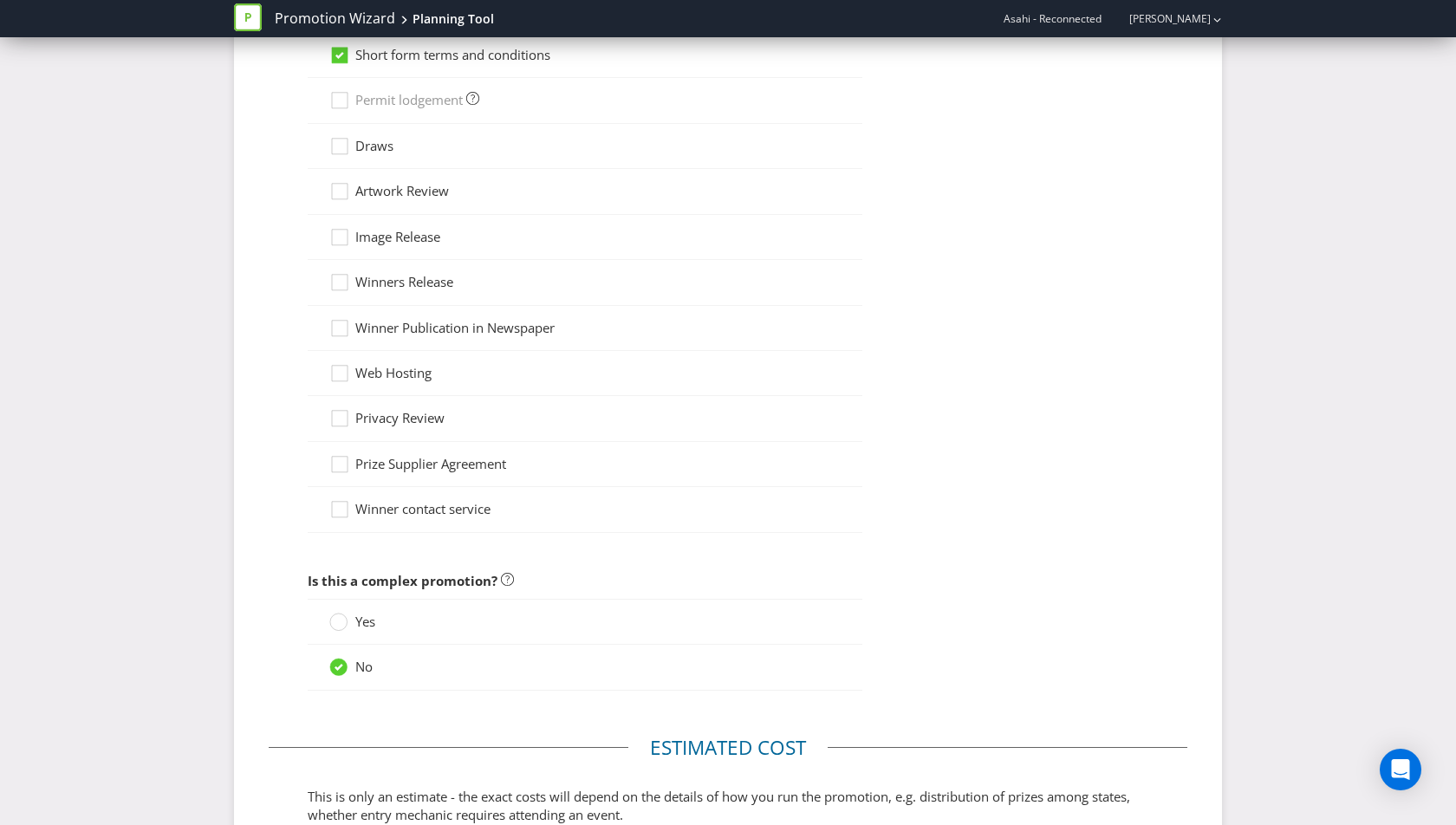
click at [416, 182] on span "Artwork Review" at bounding box center [402, 191] width 93 height 18
click at [0, 0] on input "Artwork Review" at bounding box center [0, 0] width 0 height 0
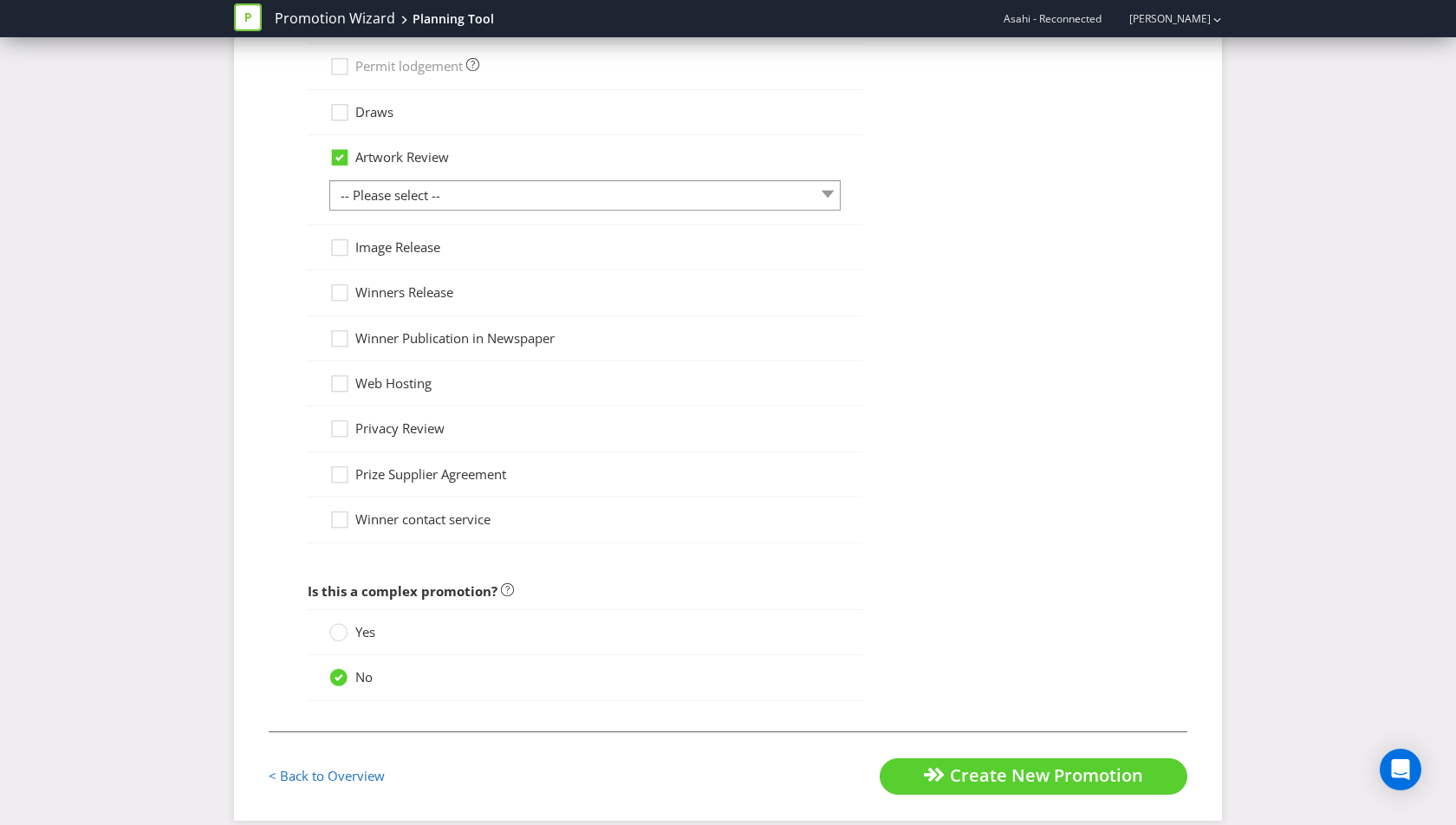
scroll to position [1462, 0]
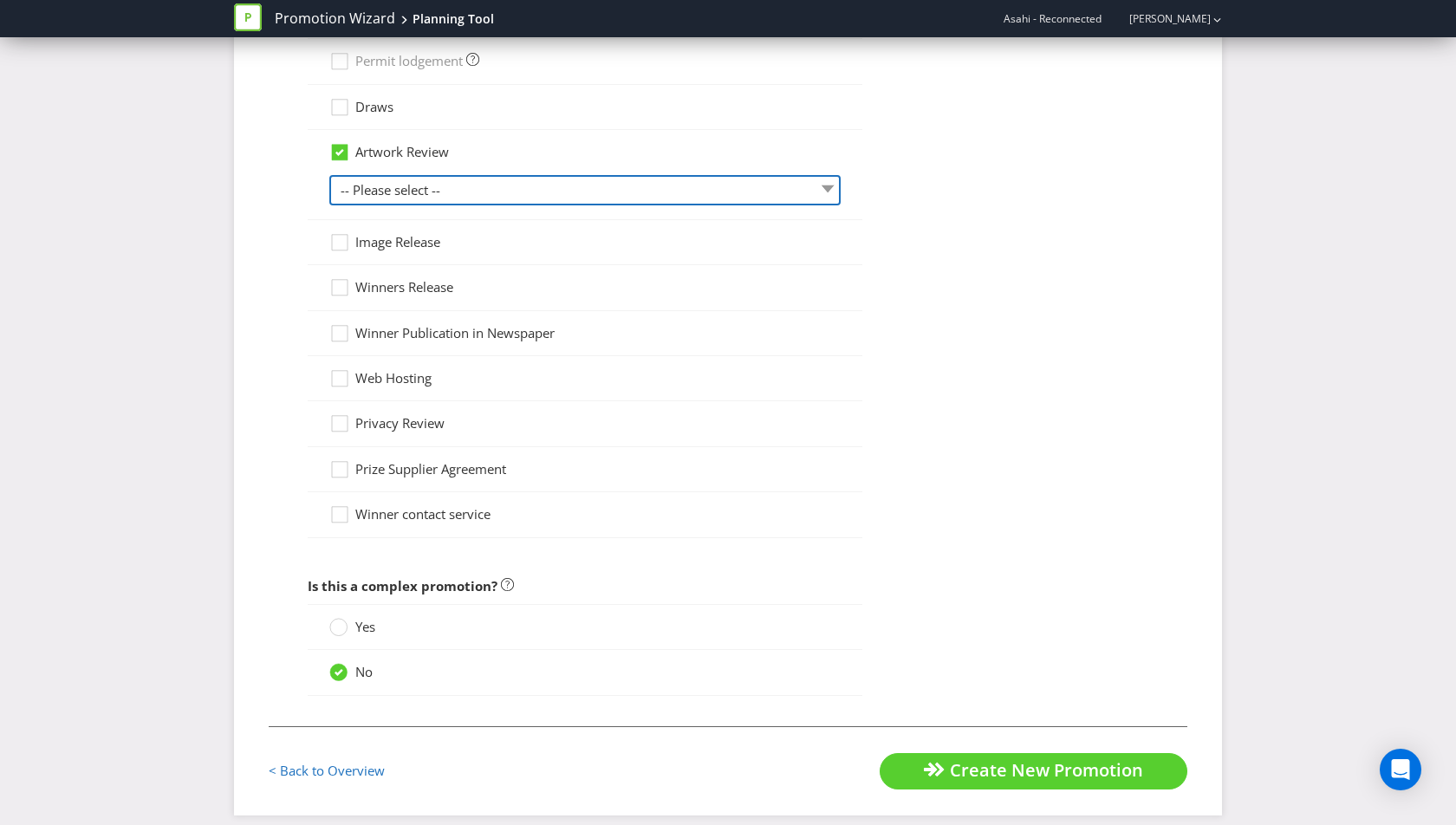
click at [625, 179] on select "-- Please select -- 1 piece 2-4 pieces (provided at same time) 5-7 pieces (prov…" at bounding box center [586, 190] width 512 height 30
click at [330, 175] on select "-- Please select -- 1 piece 2-4 pieces (provided at same time) 5-7 pieces (prov…" at bounding box center [586, 190] width 512 height 30
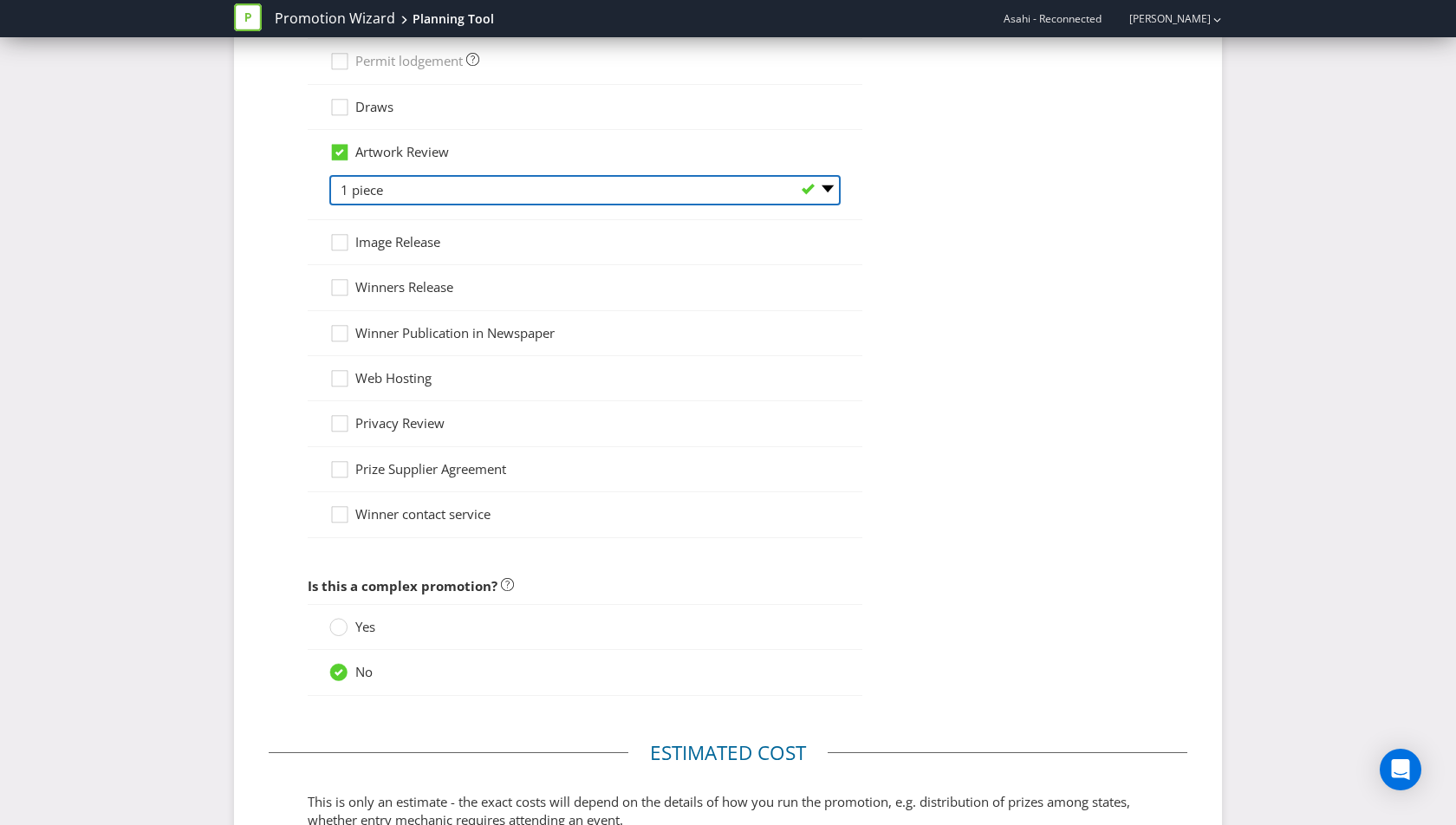
click at [590, 175] on select "-- Please select -- 1 piece 2-4 pieces (provided at same time) 5-7 pieces (prov…" at bounding box center [586, 190] width 512 height 30
select select "MARKETING_REVIEW_2"
click at [330, 175] on select "-- Please select -- 1 piece 2-4 pieces (provided at same time) 5-7 pieces (prov…" at bounding box center [586, 190] width 512 height 30
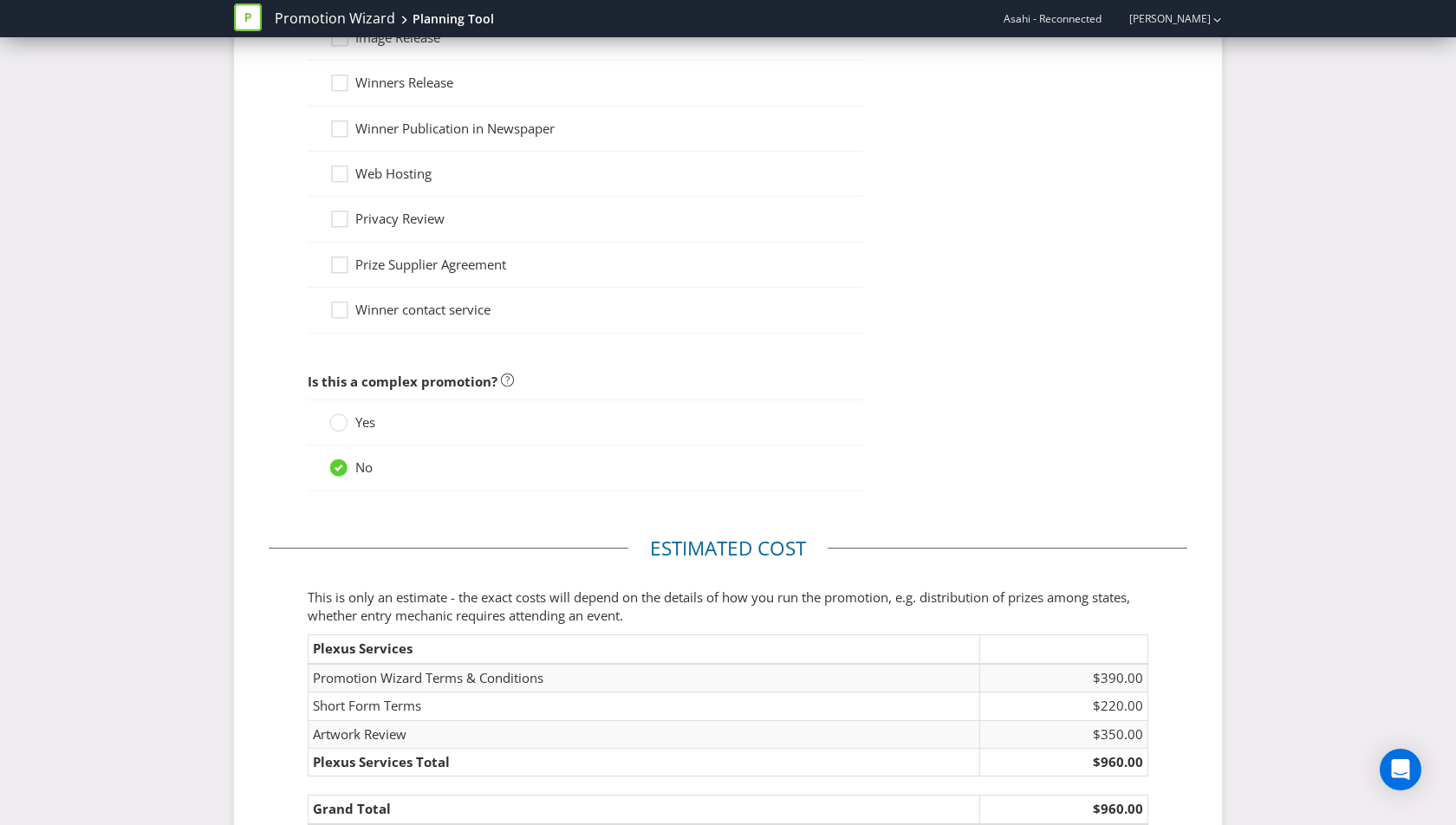
scroll to position [1669, 0]
